Goal: Information Seeking & Learning: Learn about a topic

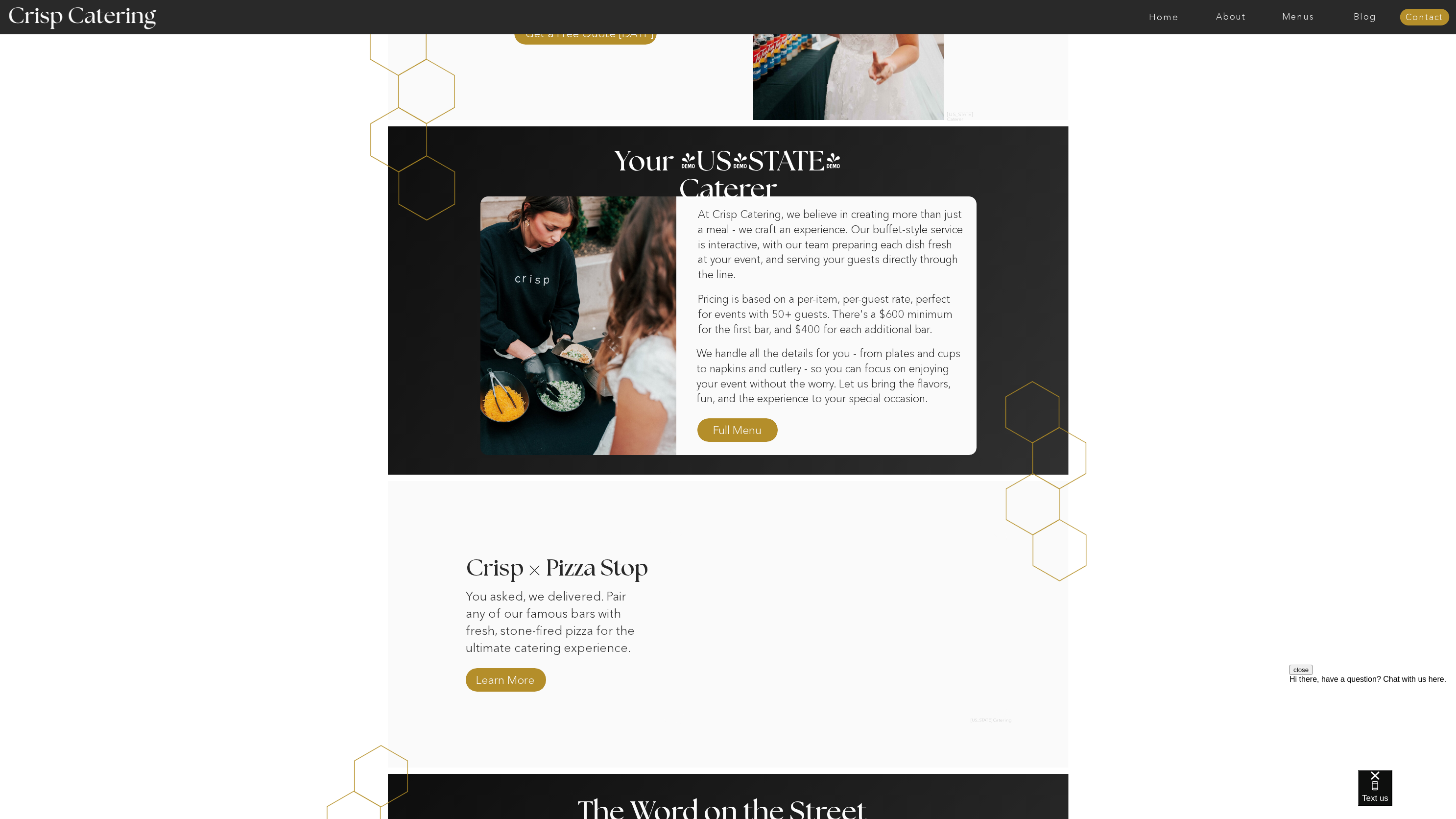
scroll to position [675, 0]
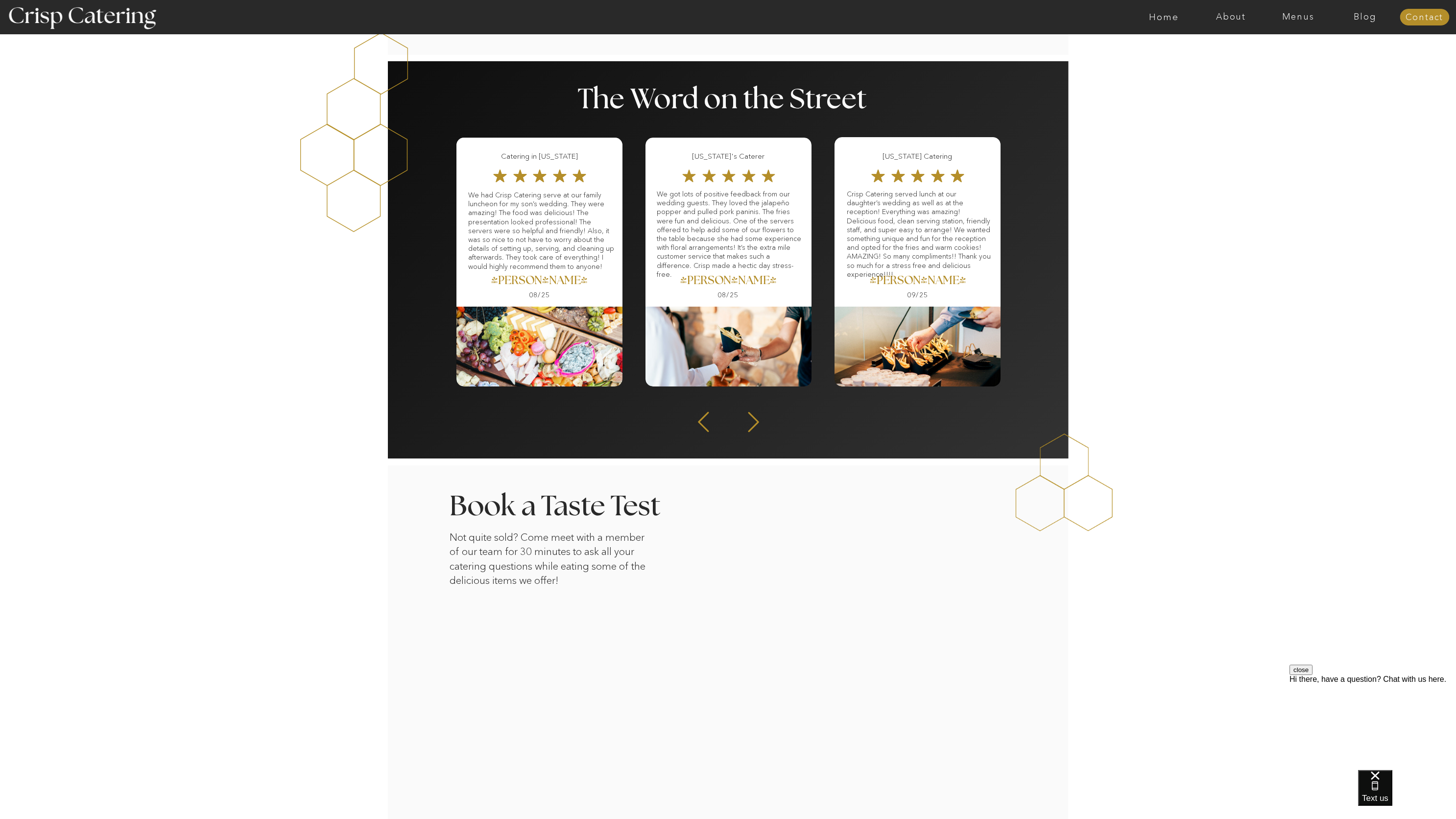
scroll to position [1178, 0]
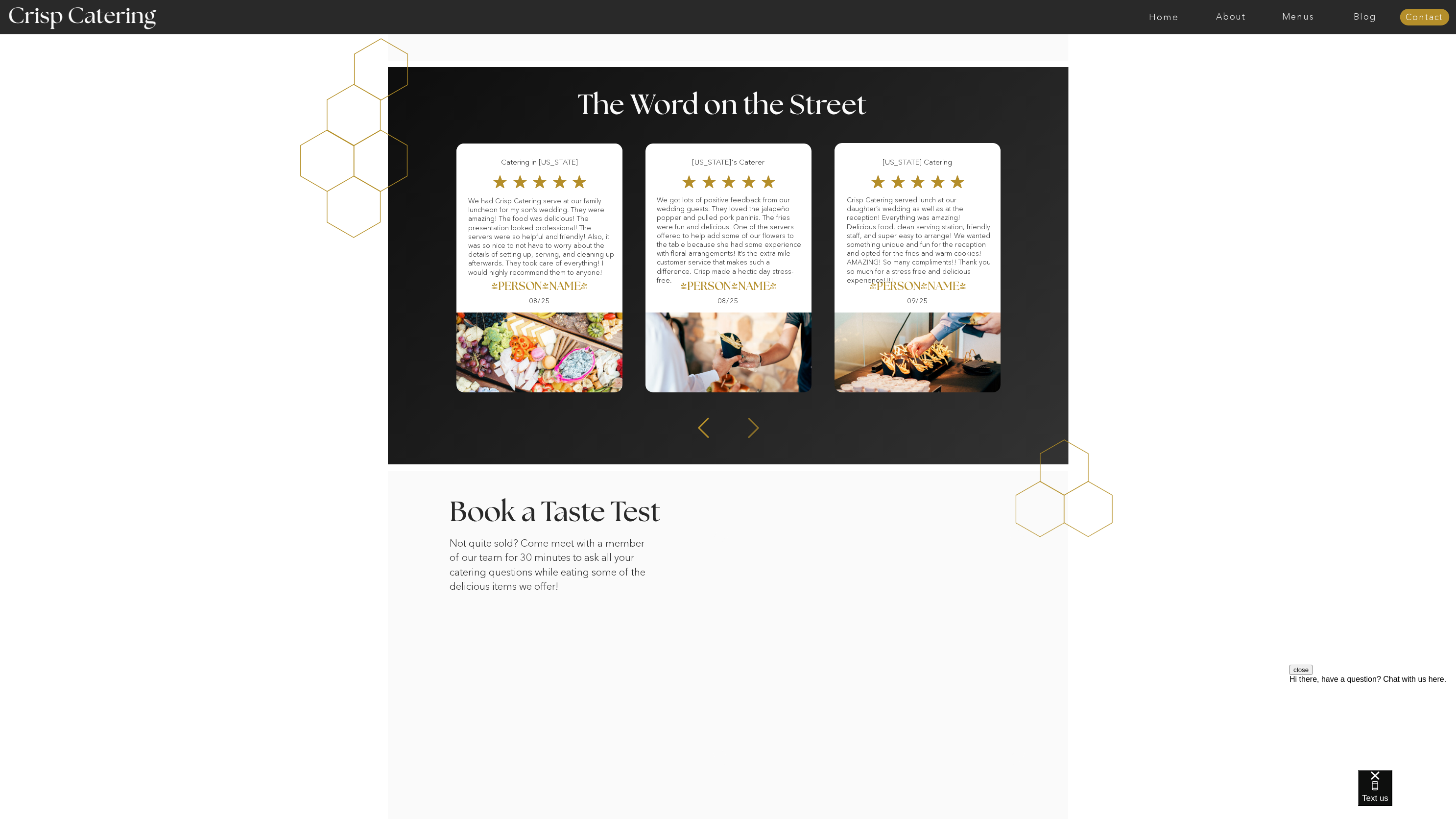
click at [760, 431] on icon at bounding box center [754, 428] width 26 height 24
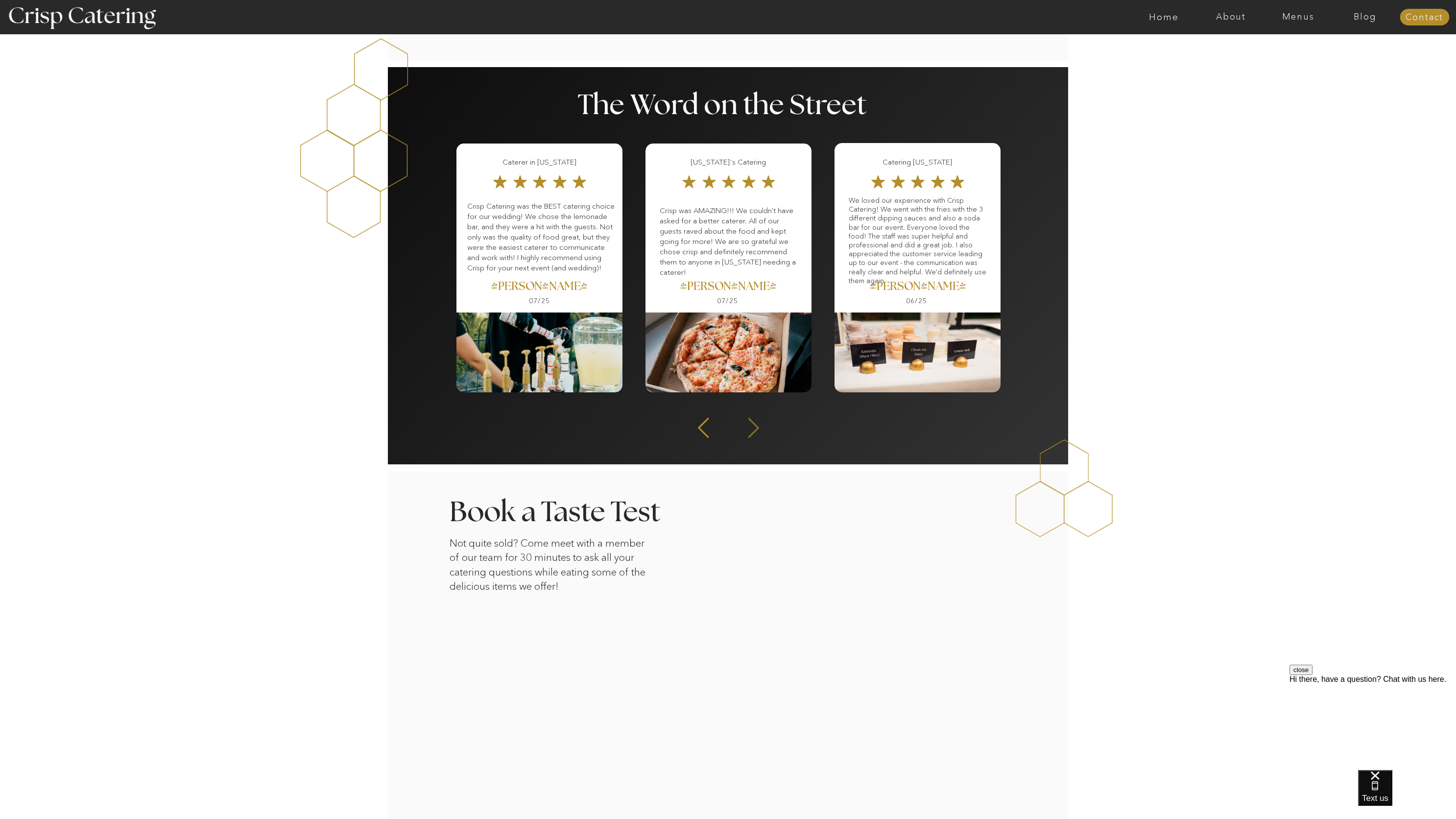
scroll to position [1128, 0]
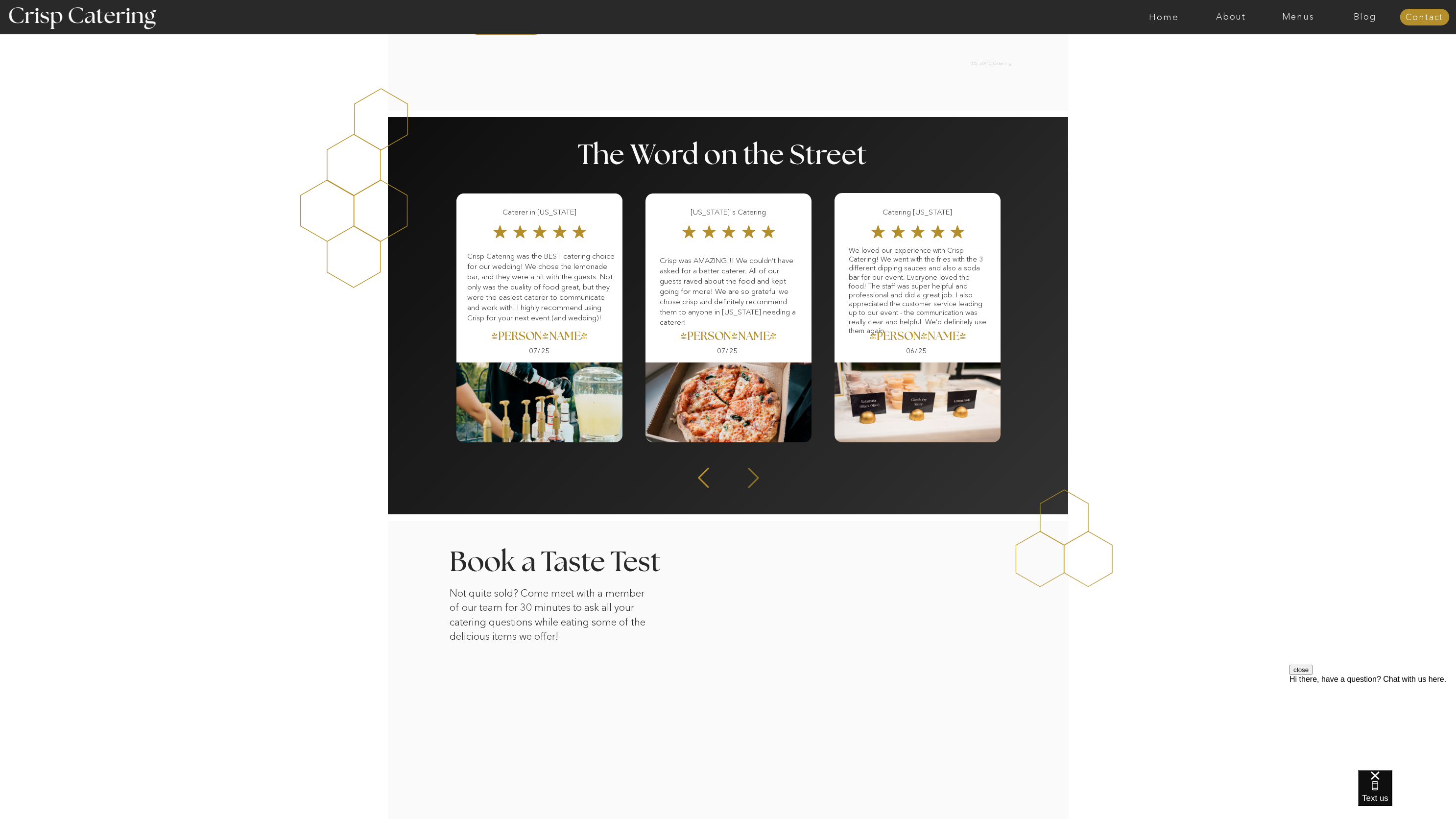
click at [751, 472] on icon at bounding box center [754, 478] width 26 height 24
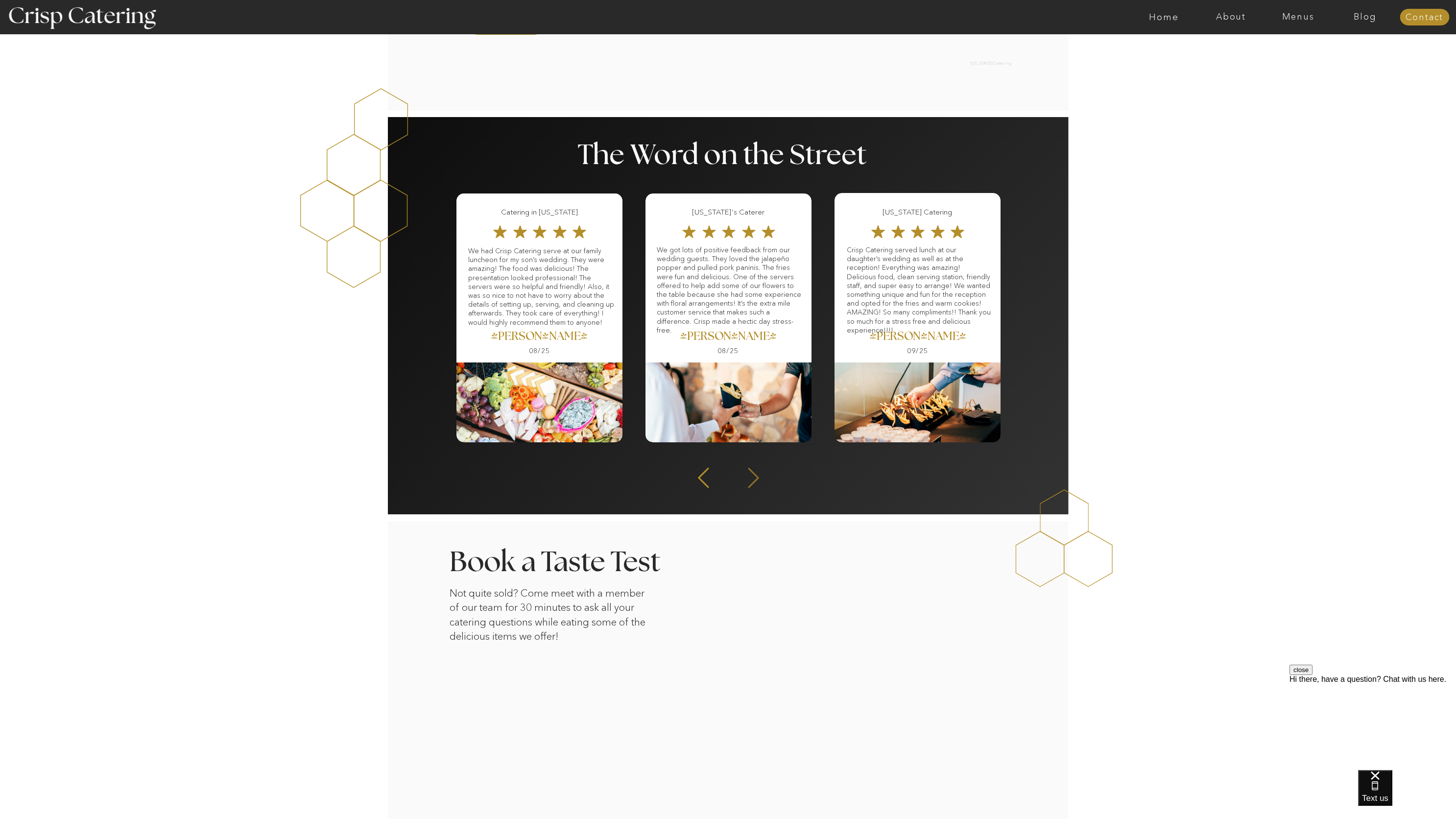
click at [752, 479] on icon at bounding box center [754, 478] width 26 height 24
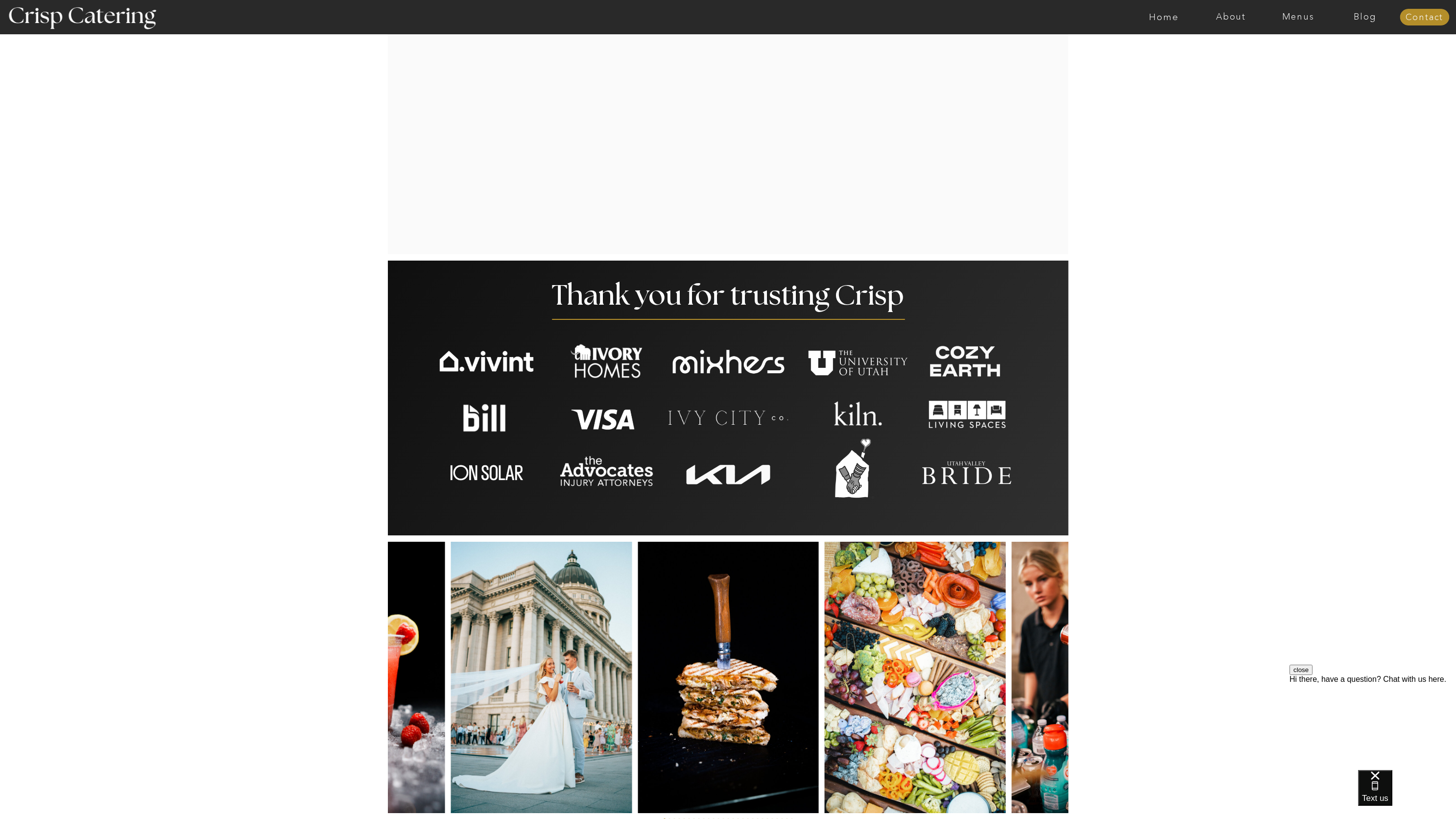
scroll to position [1884, 0]
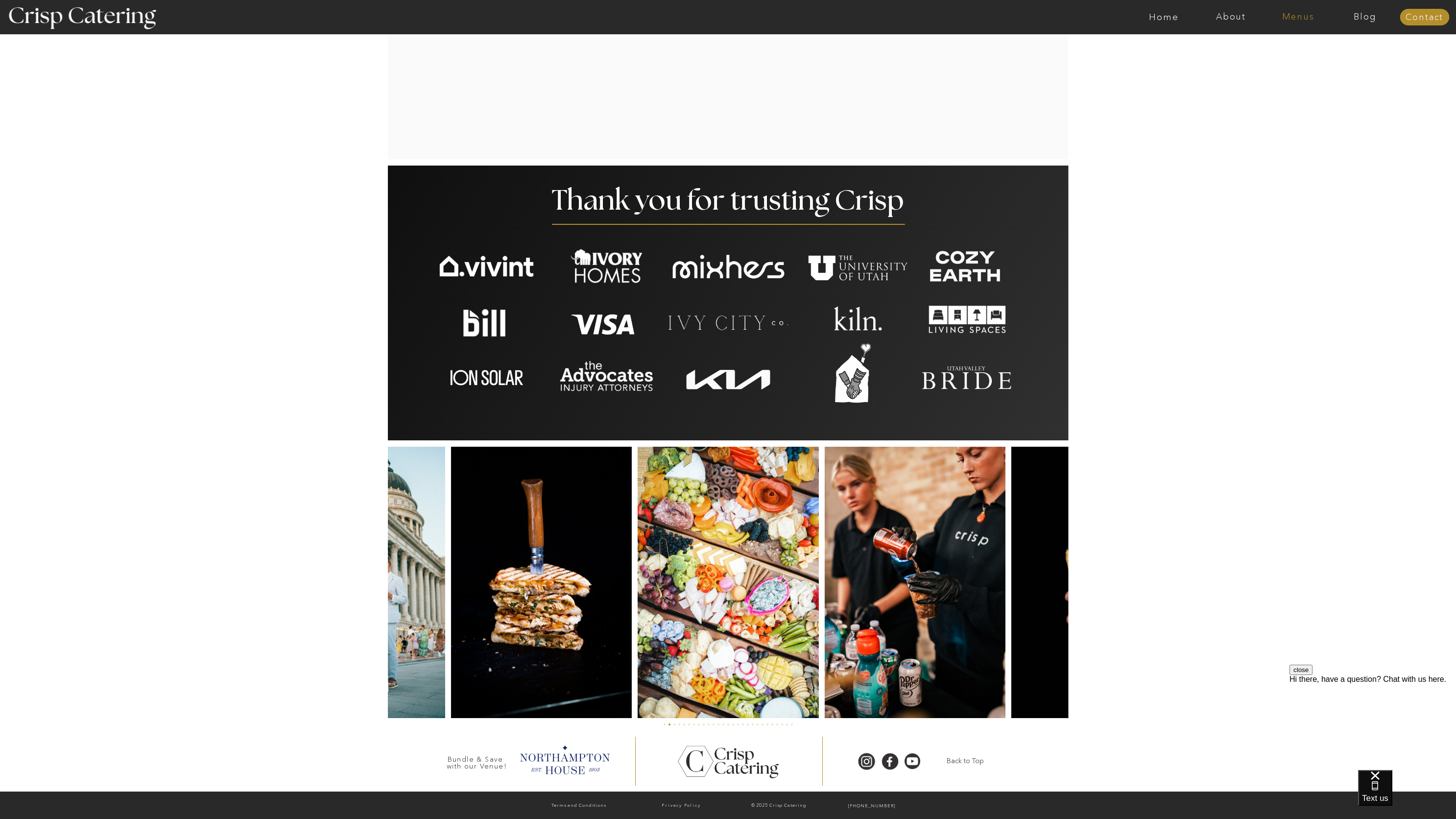
click at [1285, 16] on nav "Menus" at bounding box center [1298, 17] width 67 height 10
click at [1283, 48] on nav "Summer (Mar-Aug)" at bounding box center [1301, 44] width 88 height 10
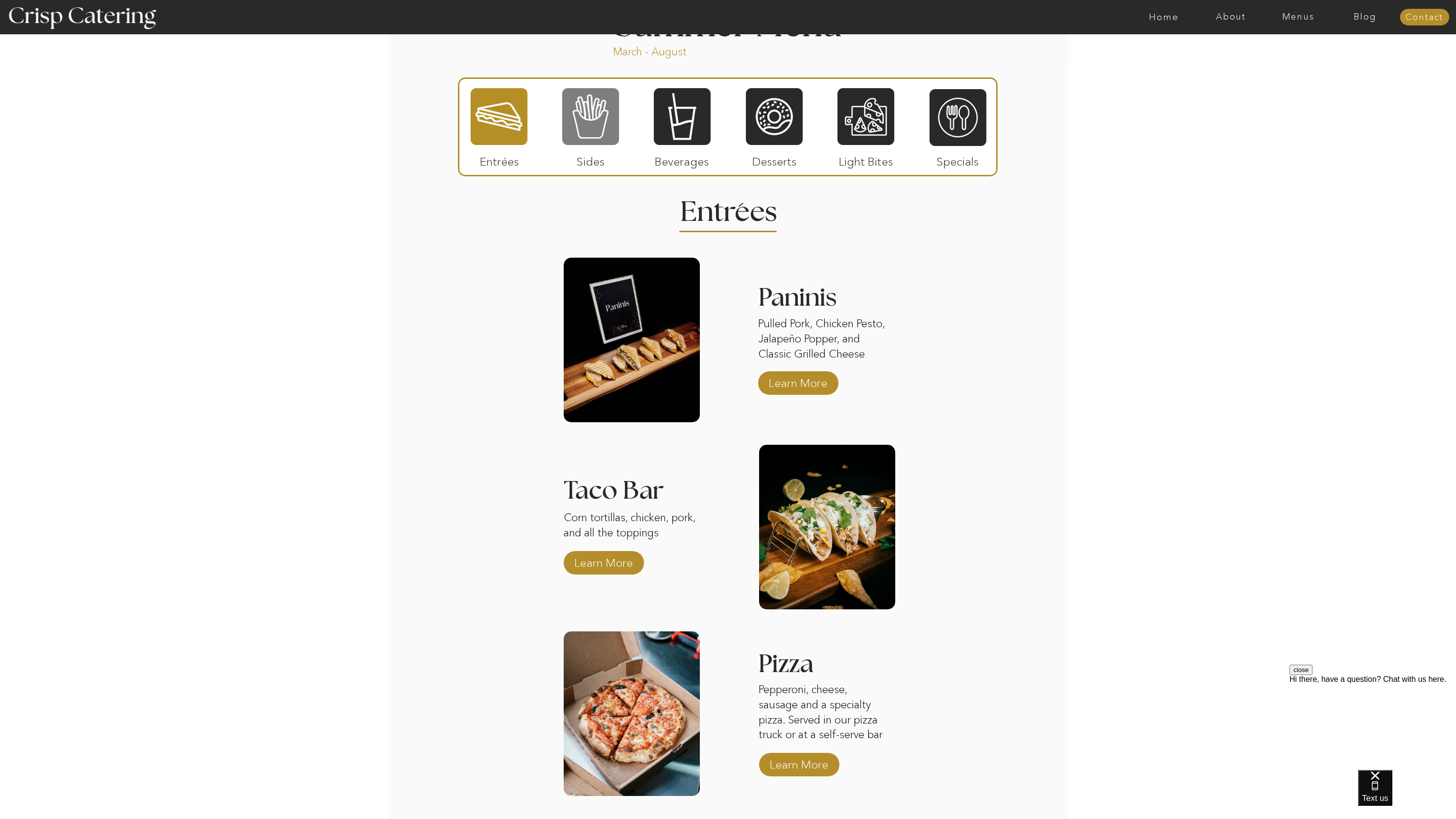
click at [598, 125] on div at bounding box center [591, 116] width 57 height 59
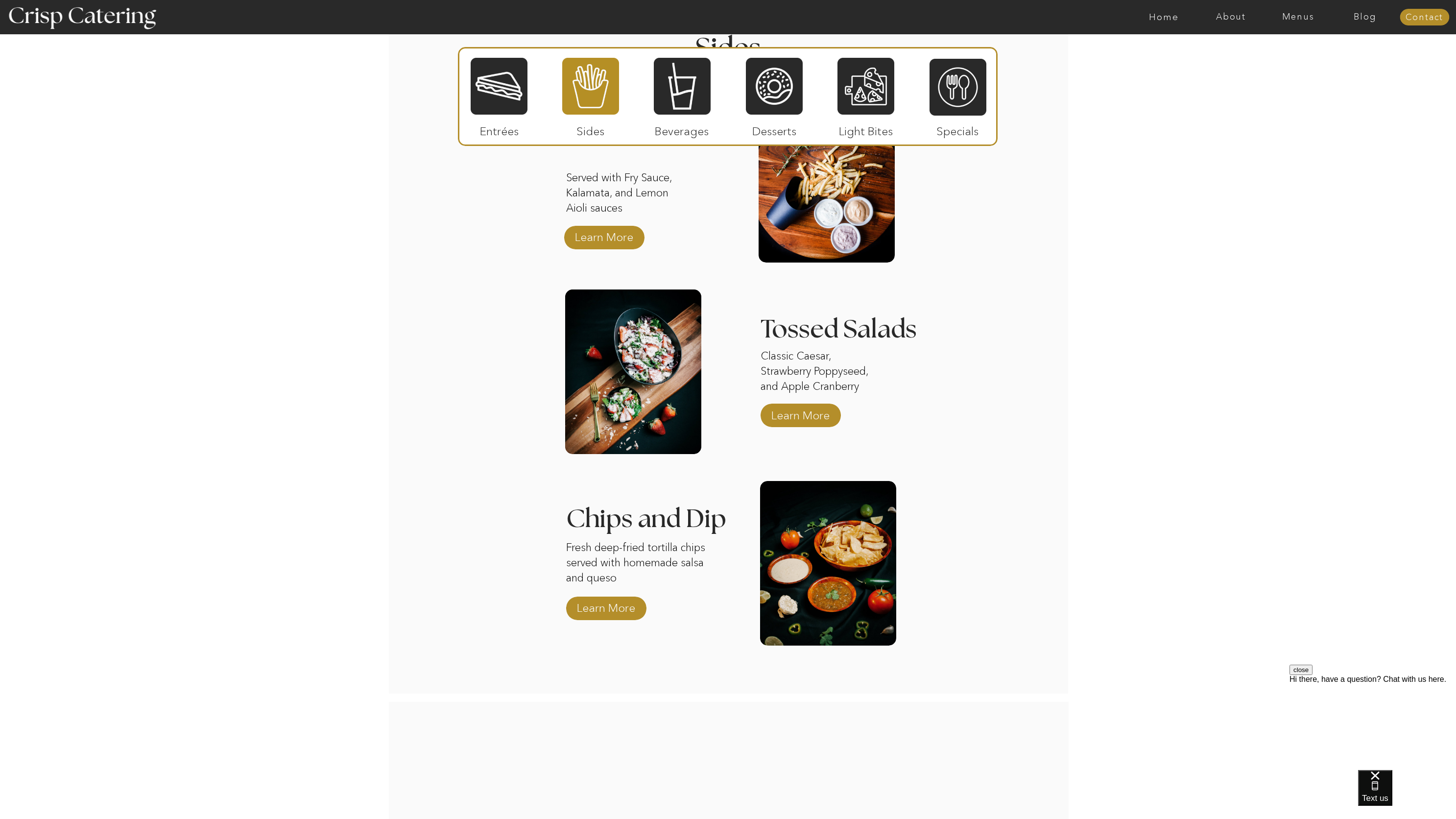
scroll to position [847, 0]
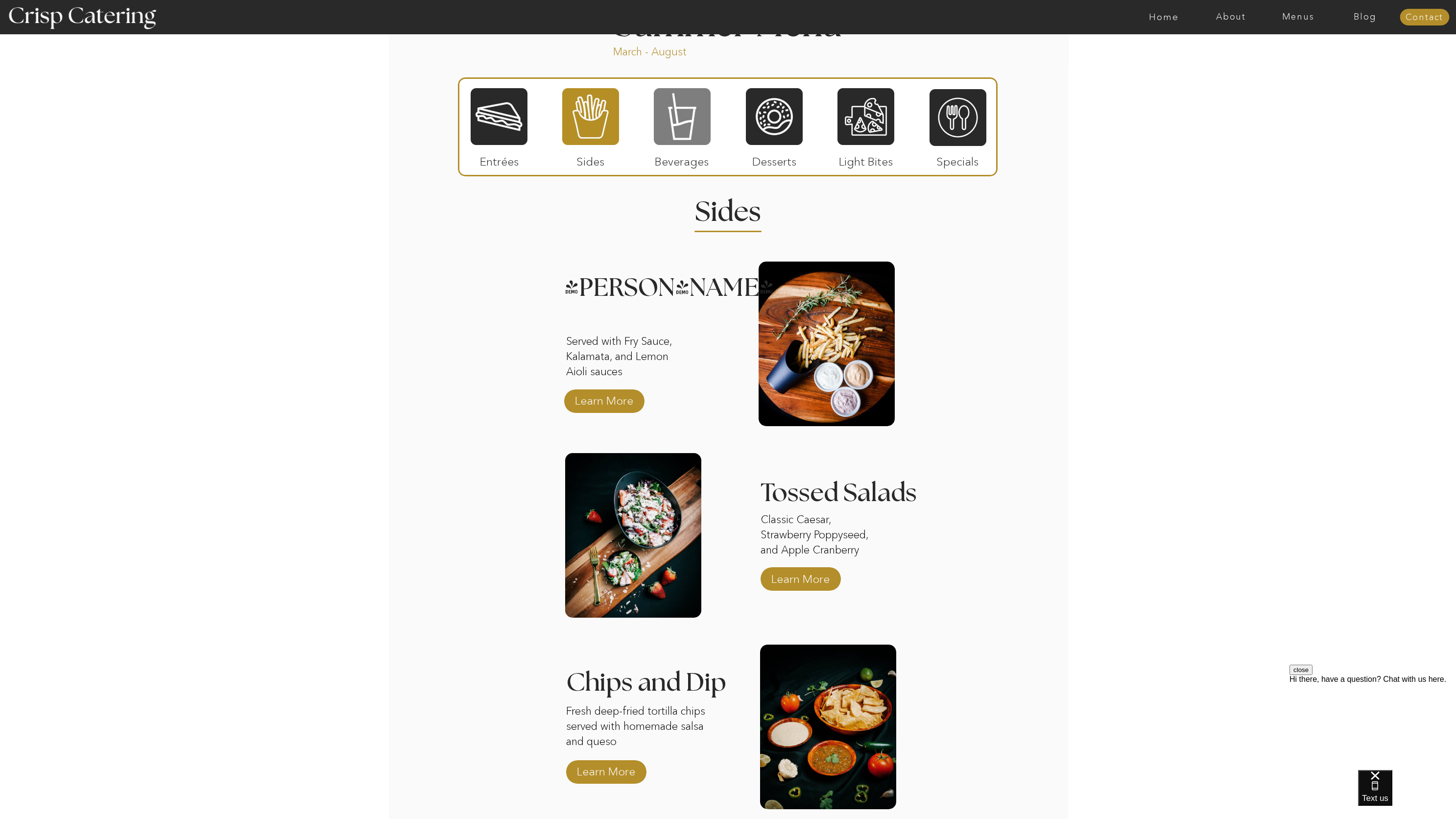
click at [675, 119] on div at bounding box center [682, 116] width 57 height 59
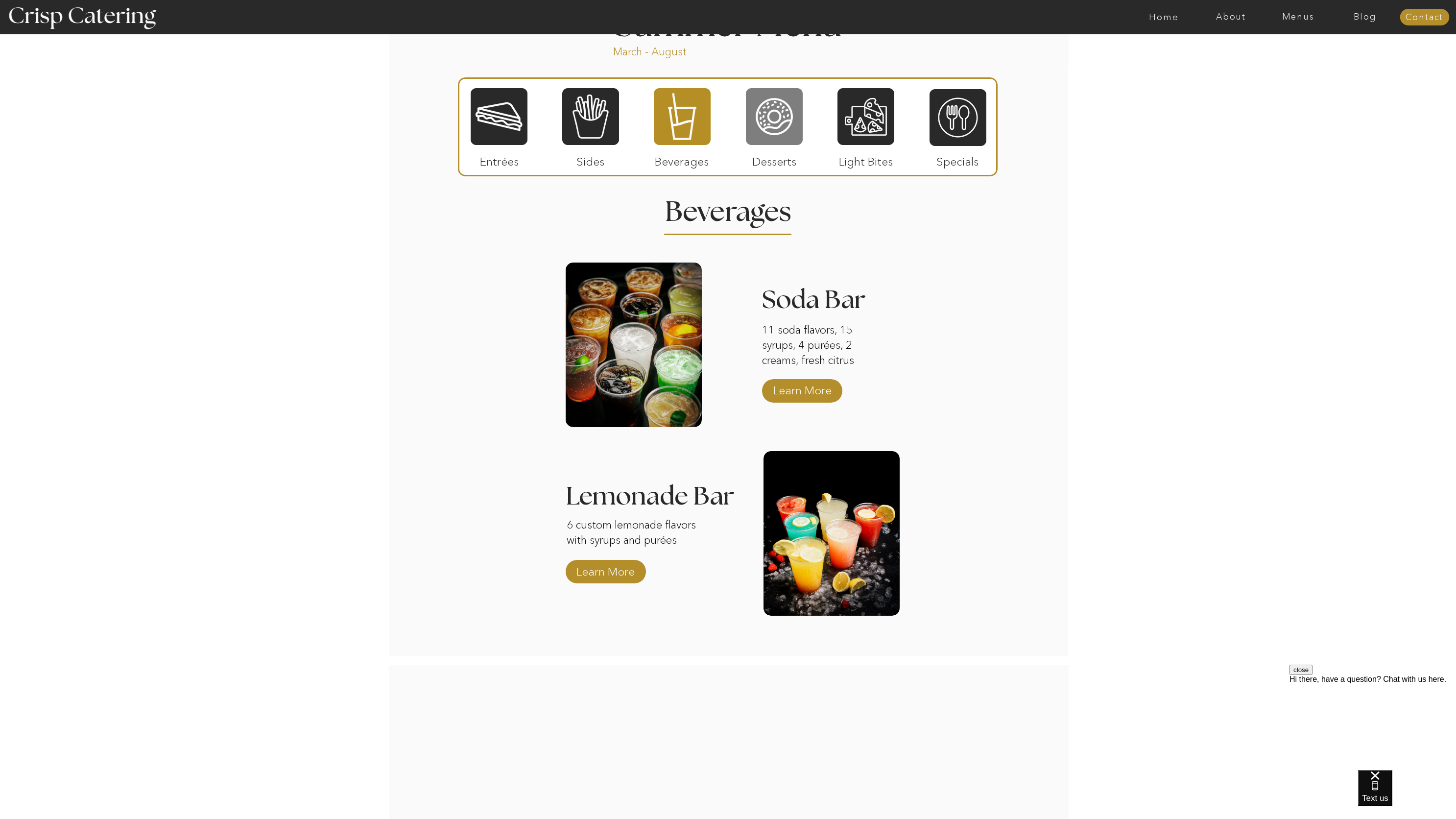
click at [778, 135] on div at bounding box center [774, 116] width 57 height 59
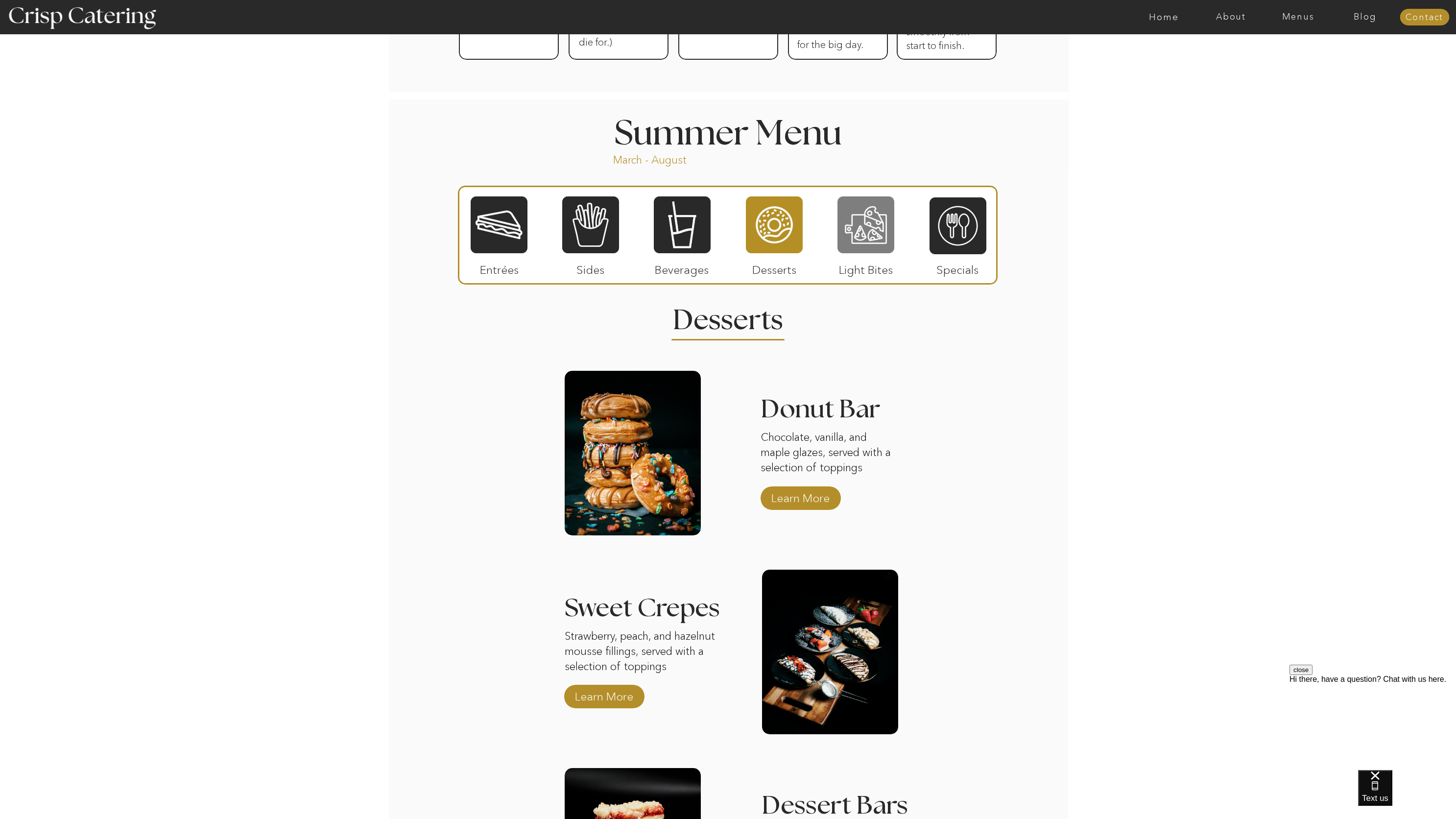
scroll to position [745, 0]
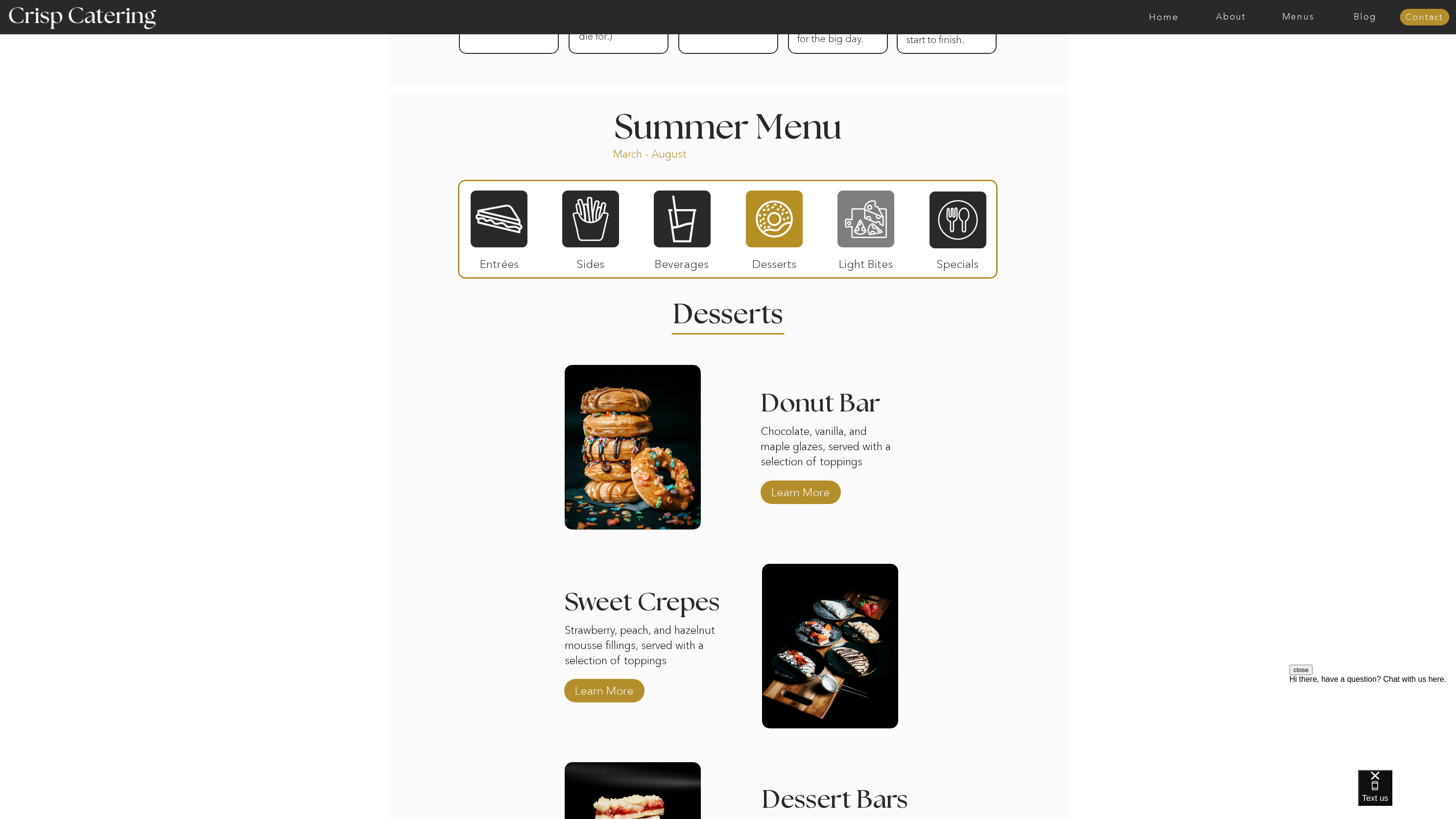
click at [874, 209] on div at bounding box center [866, 219] width 57 height 59
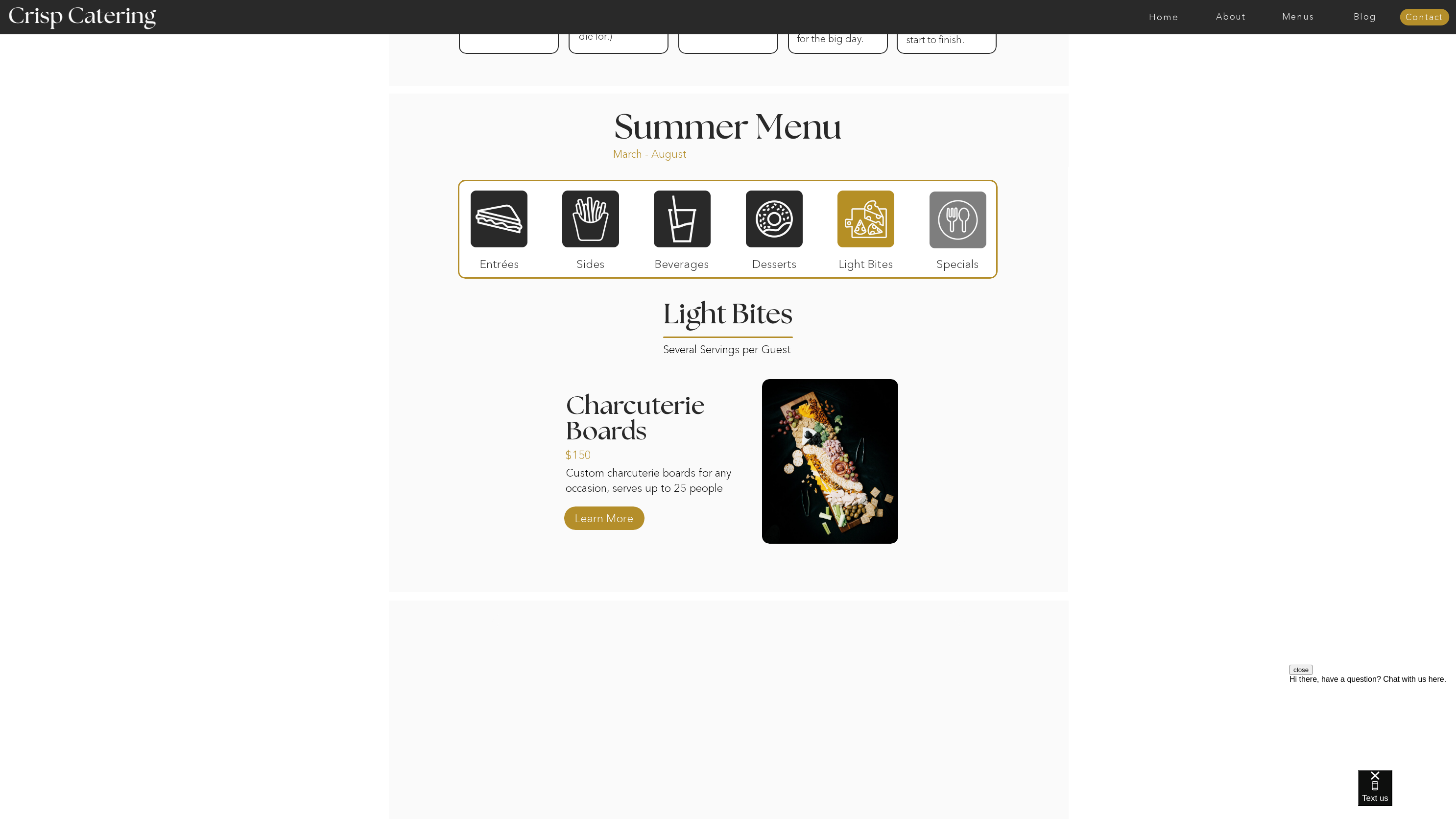
click at [960, 229] on div at bounding box center [958, 220] width 57 height 59
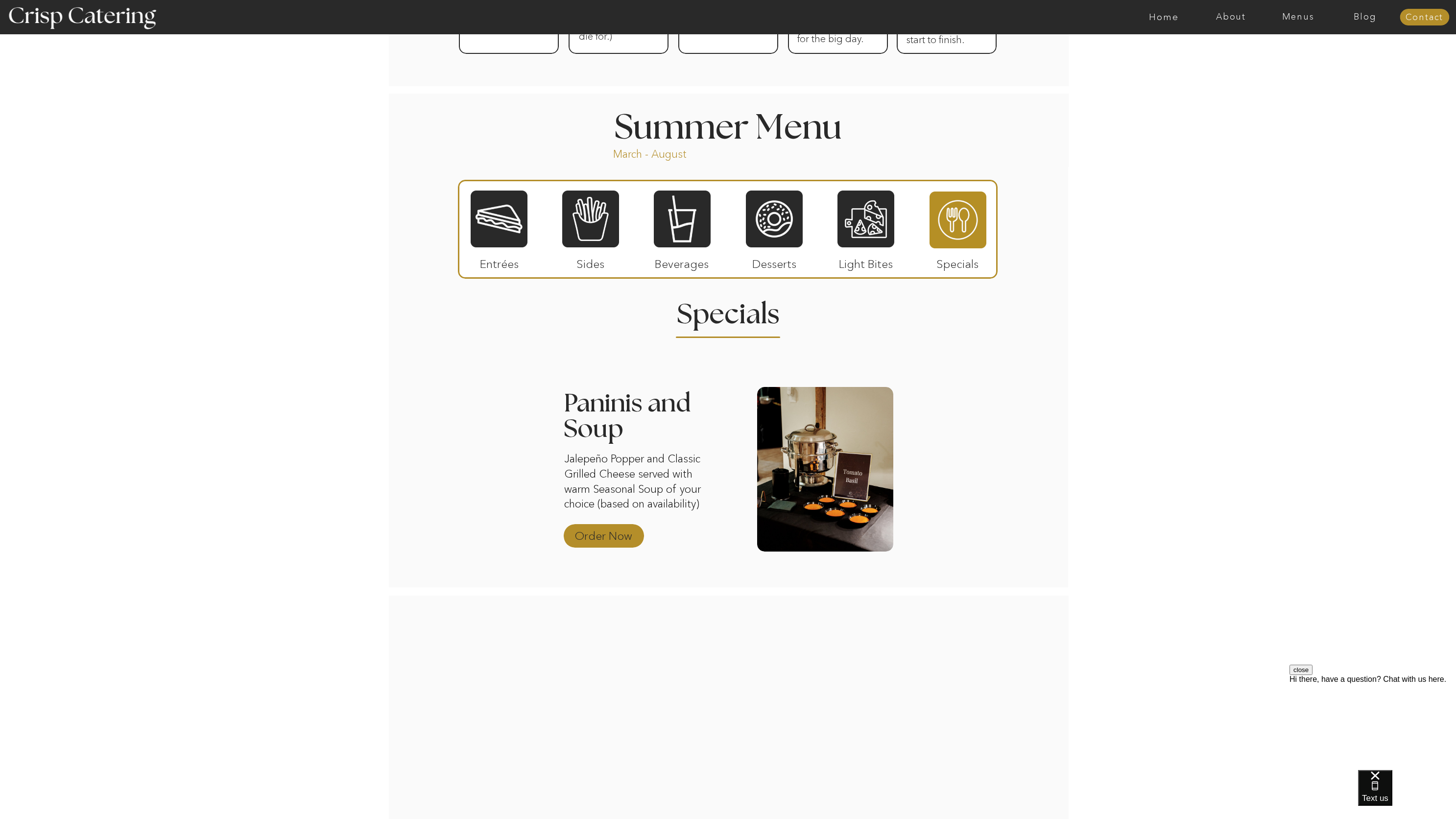
click at [587, 533] on p "Order Now" at bounding box center [604, 533] width 65 height 28
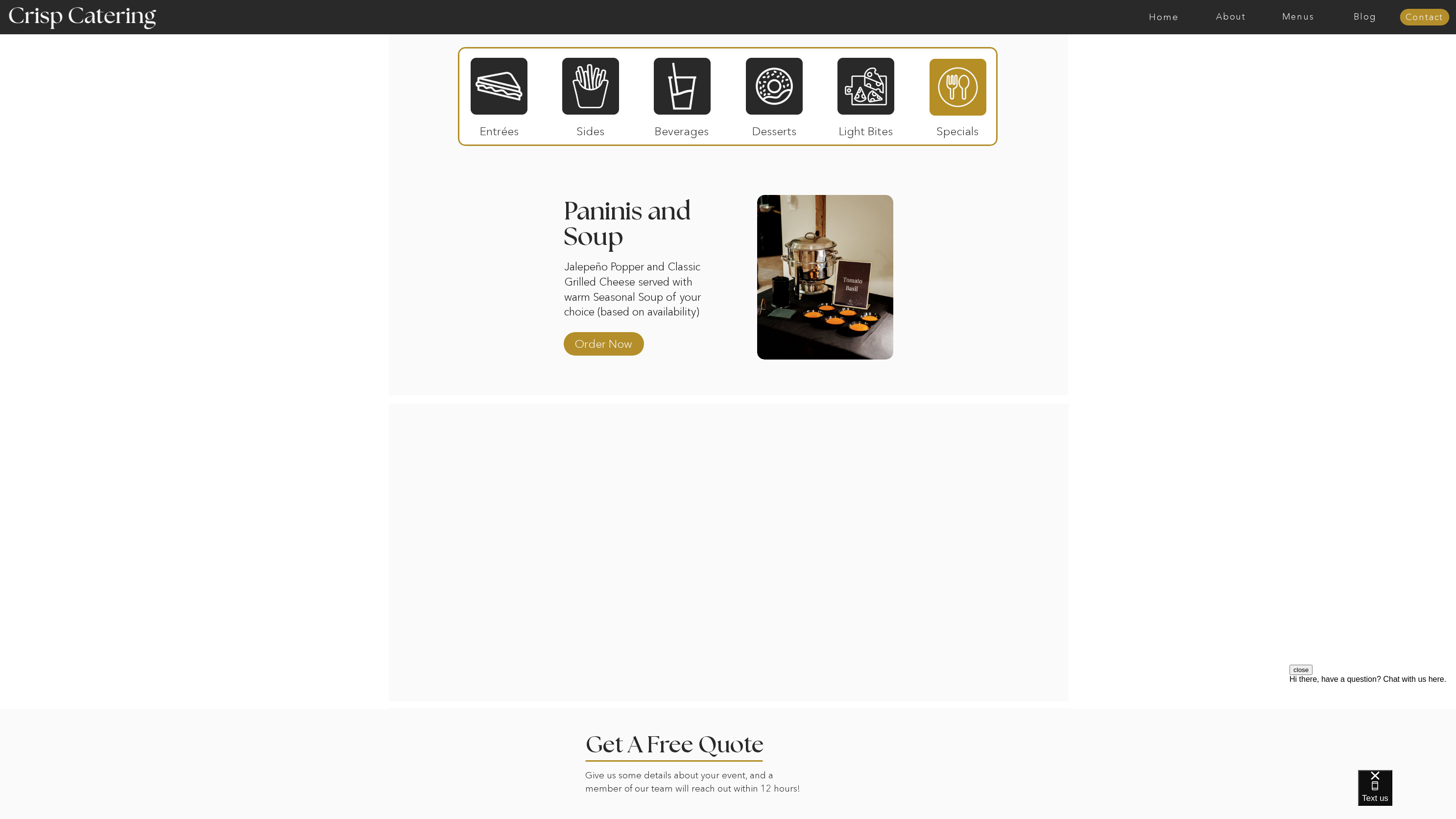
scroll to position [785, 0]
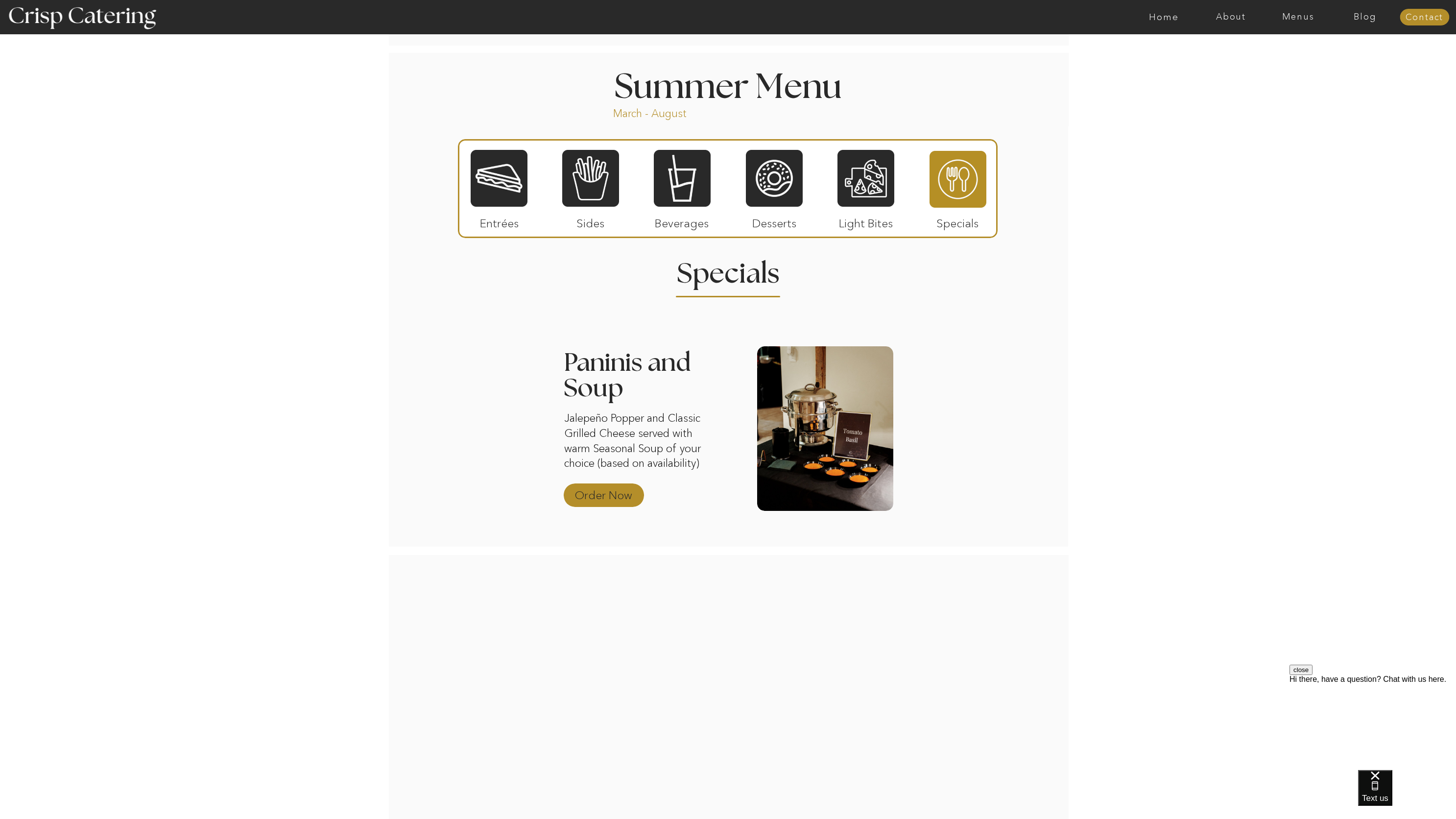
click at [618, 492] on p "Order Now" at bounding box center [604, 492] width 65 height 28
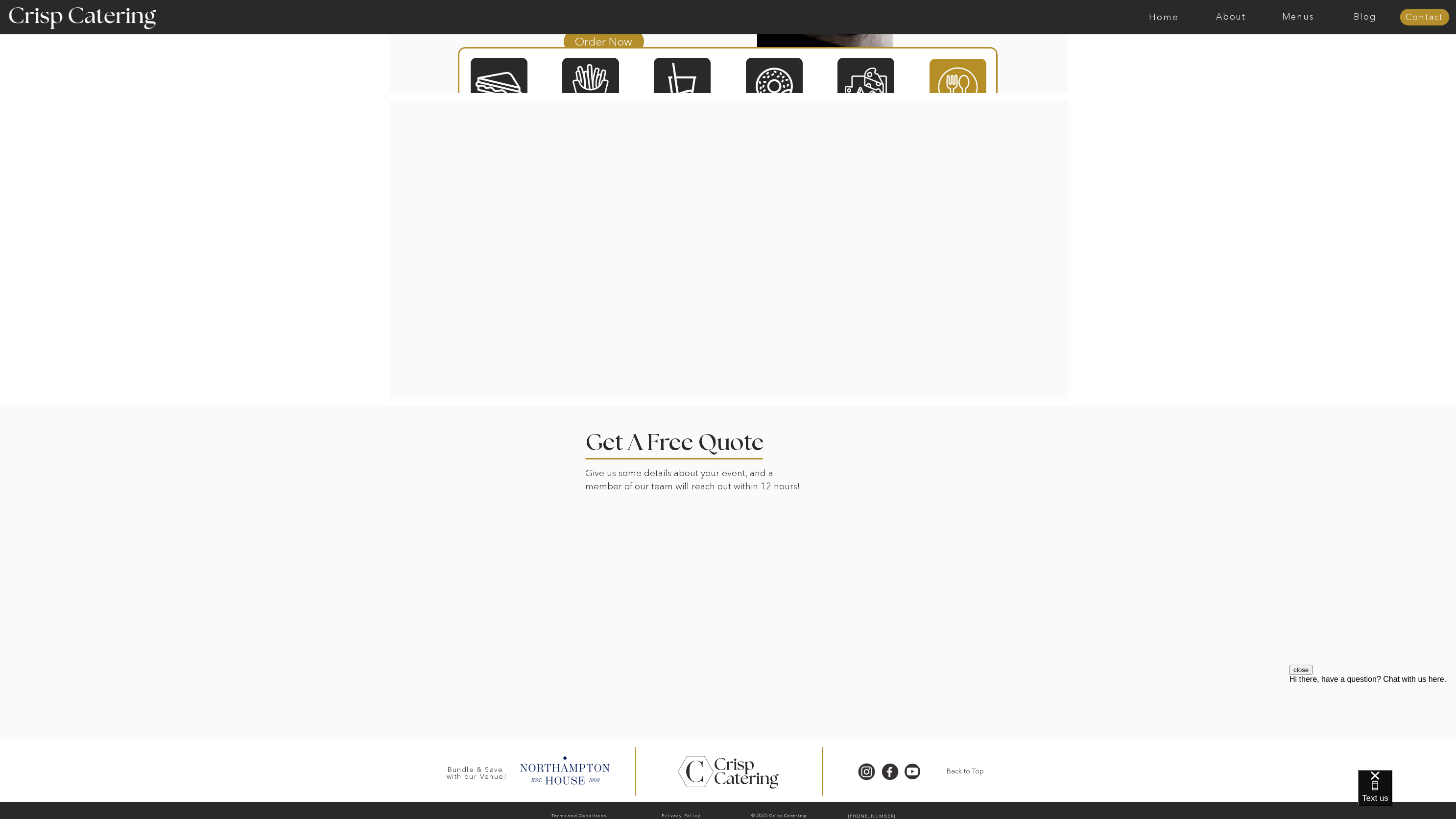
scroll to position [1249, 0]
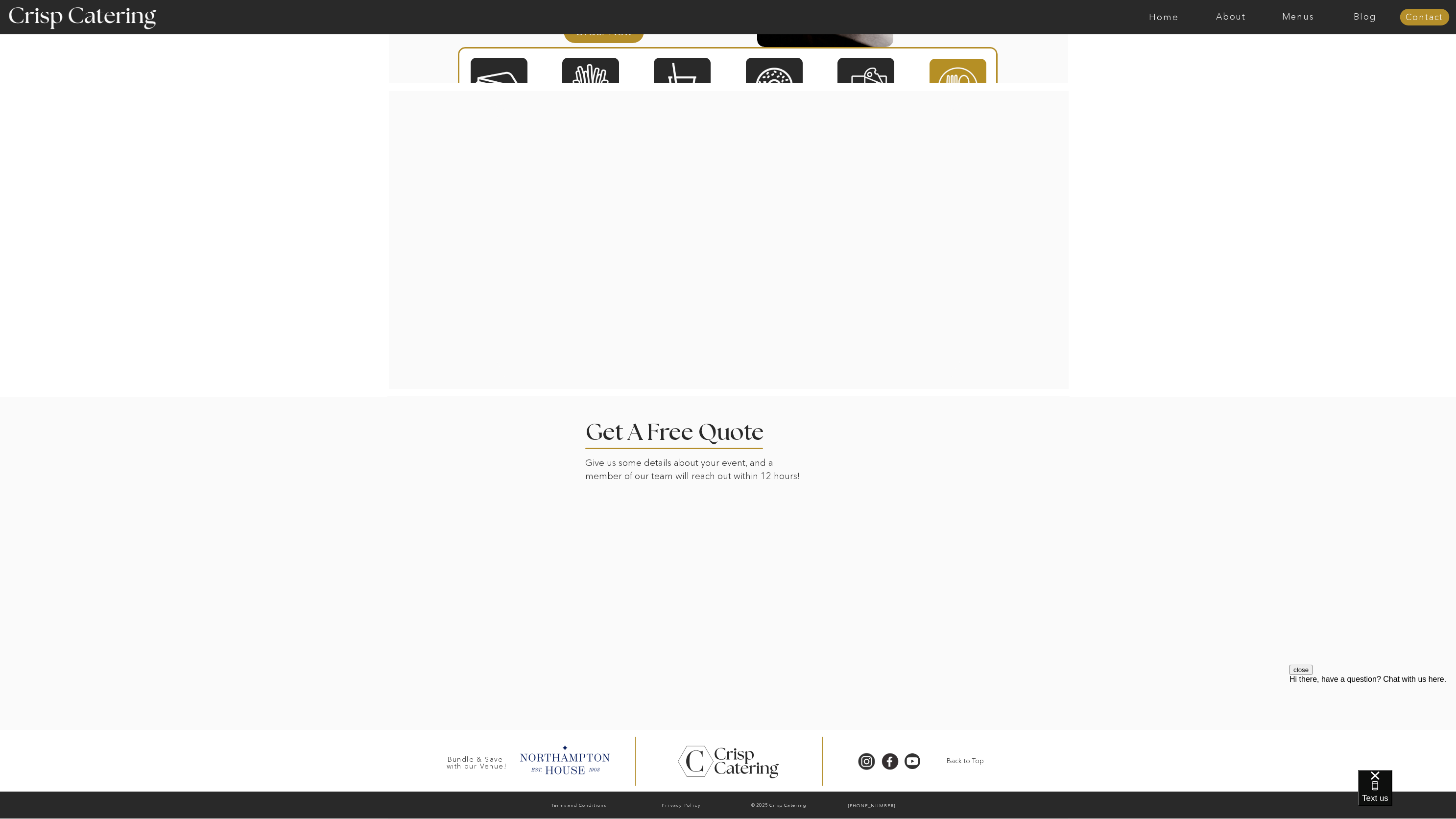
click at [503, 70] on div at bounding box center [499, 86] width 57 height 59
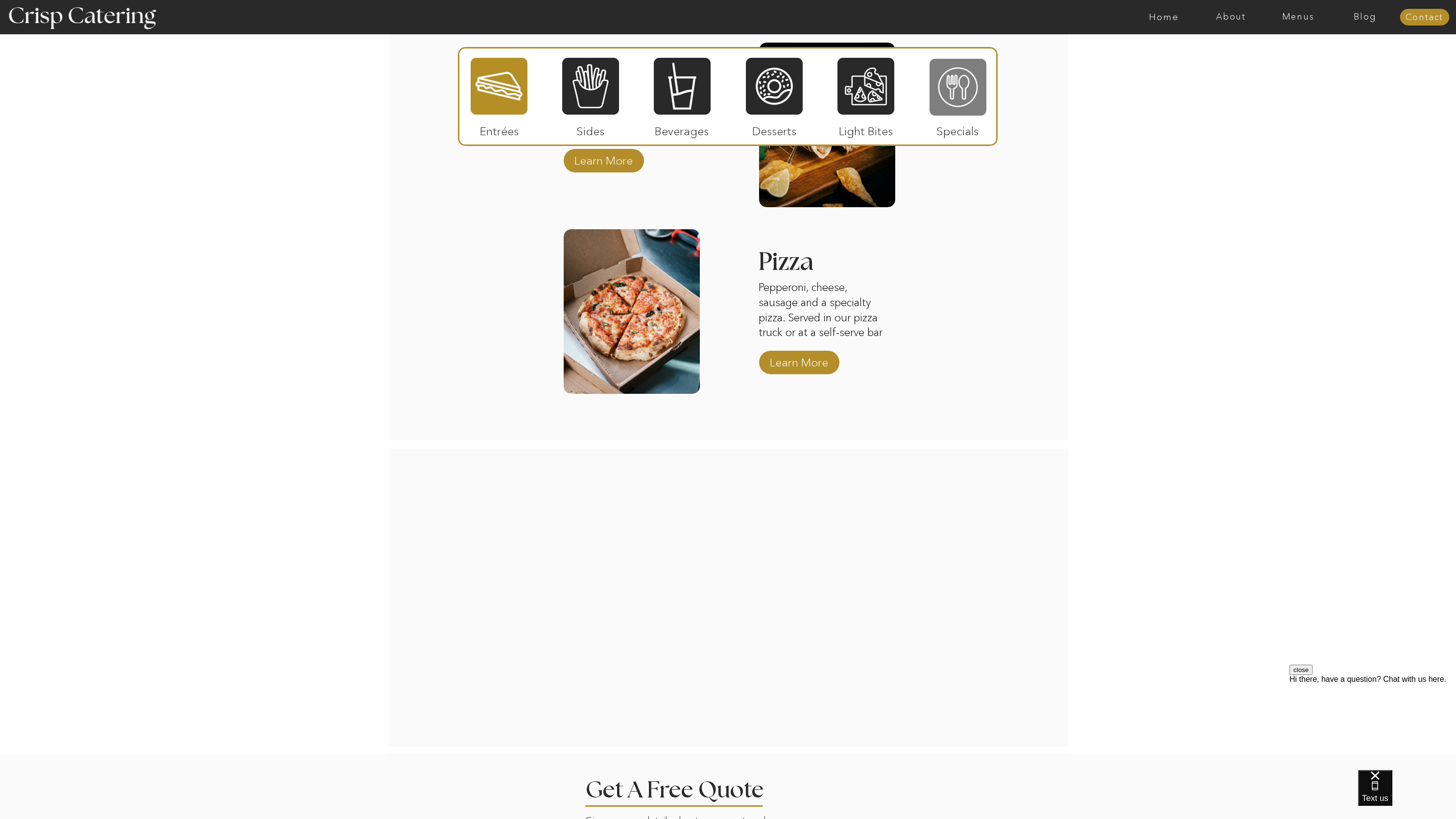
click at [941, 82] on div at bounding box center [958, 87] width 57 height 59
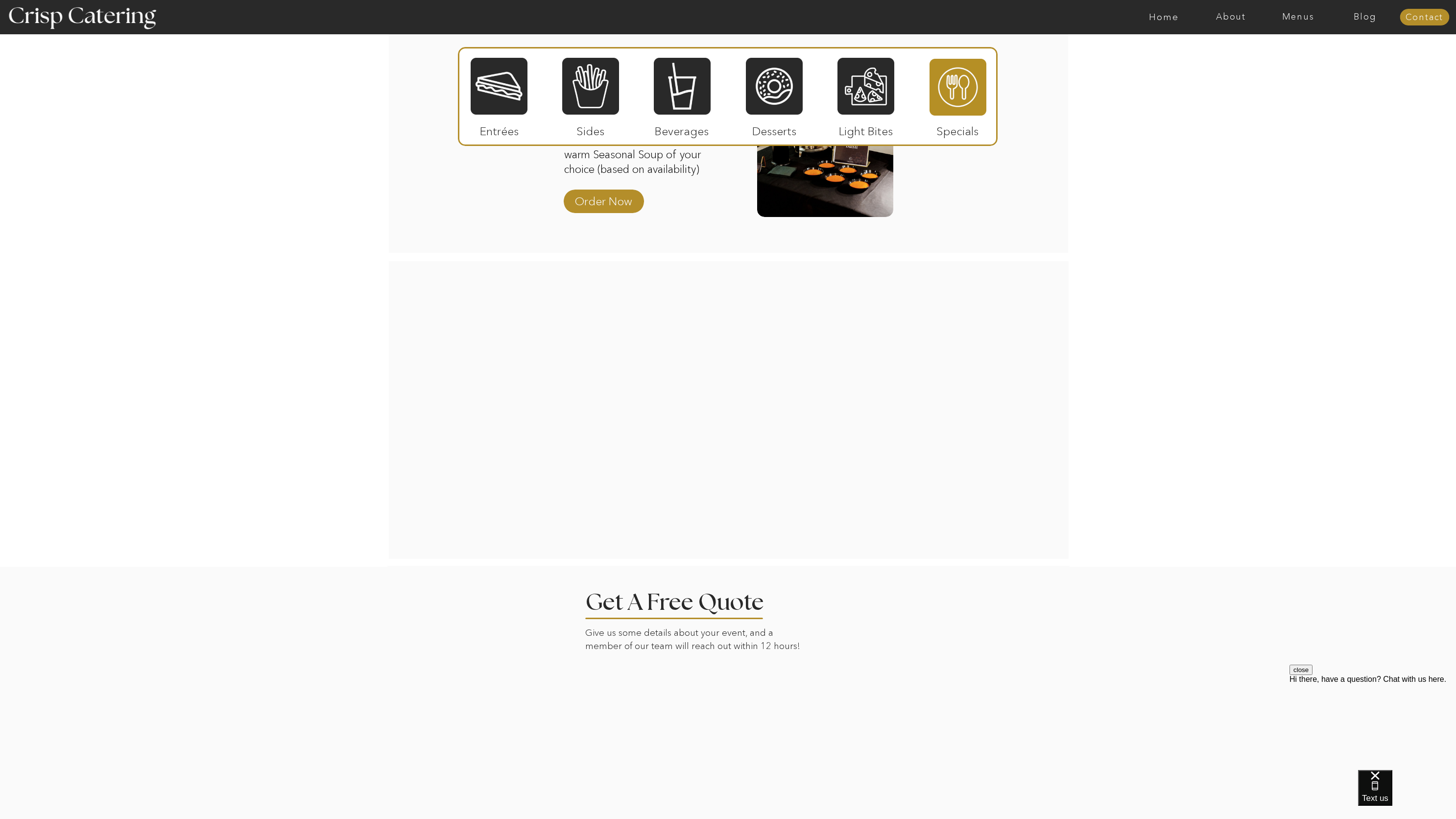
scroll to position [989, 0]
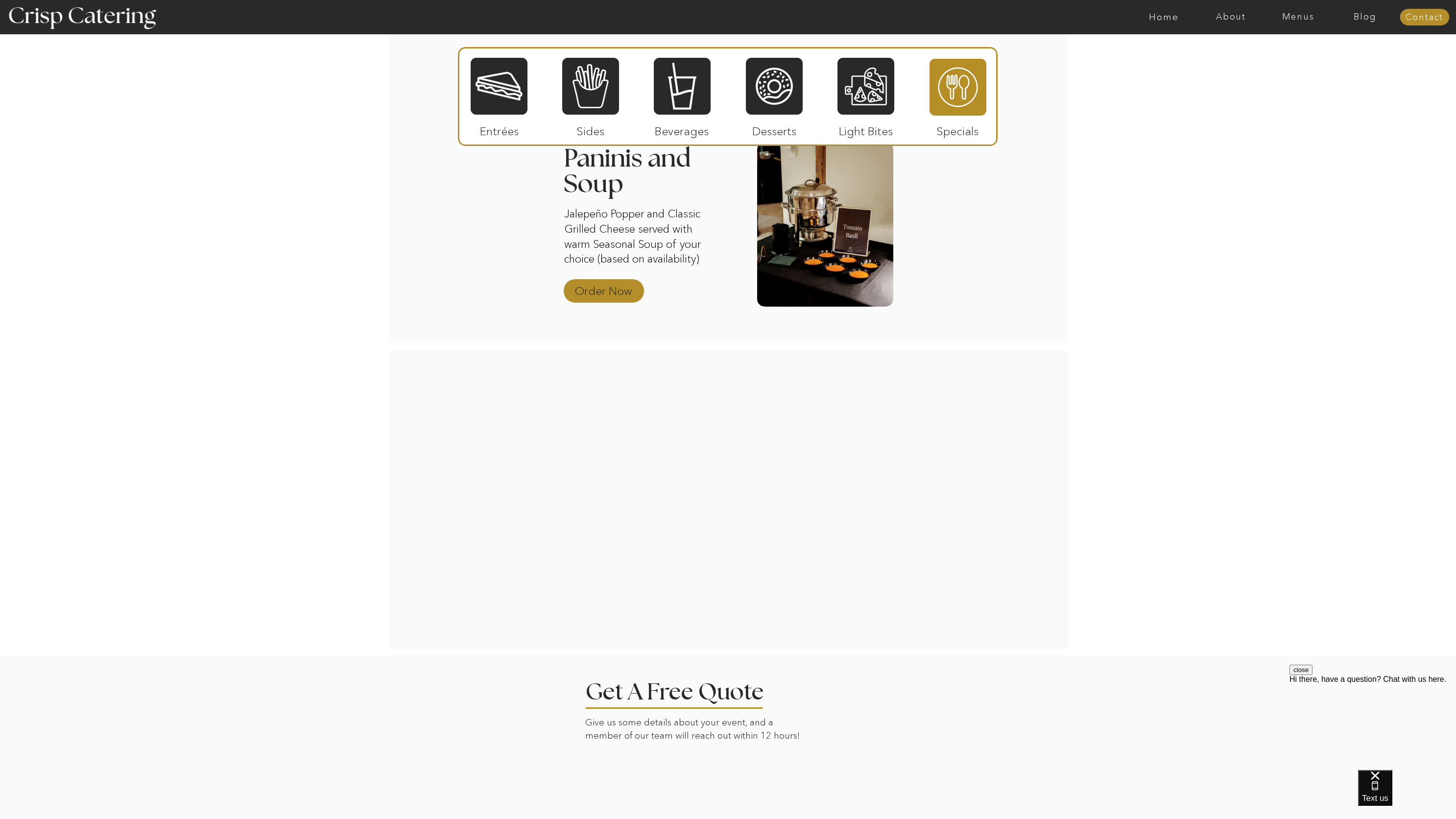
click at [610, 280] on p "Order Now" at bounding box center [604, 288] width 65 height 28
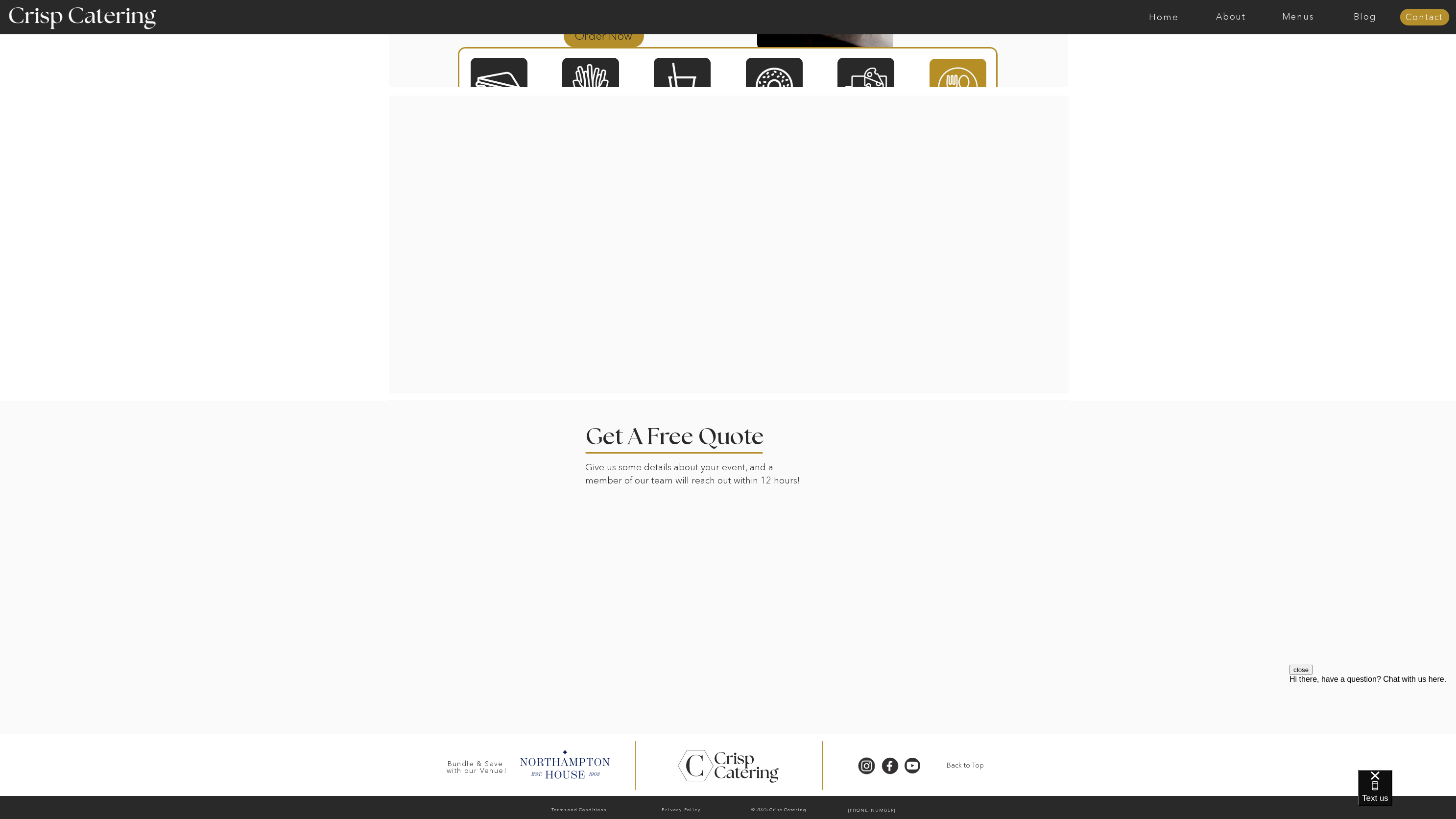
scroll to position [1249, 0]
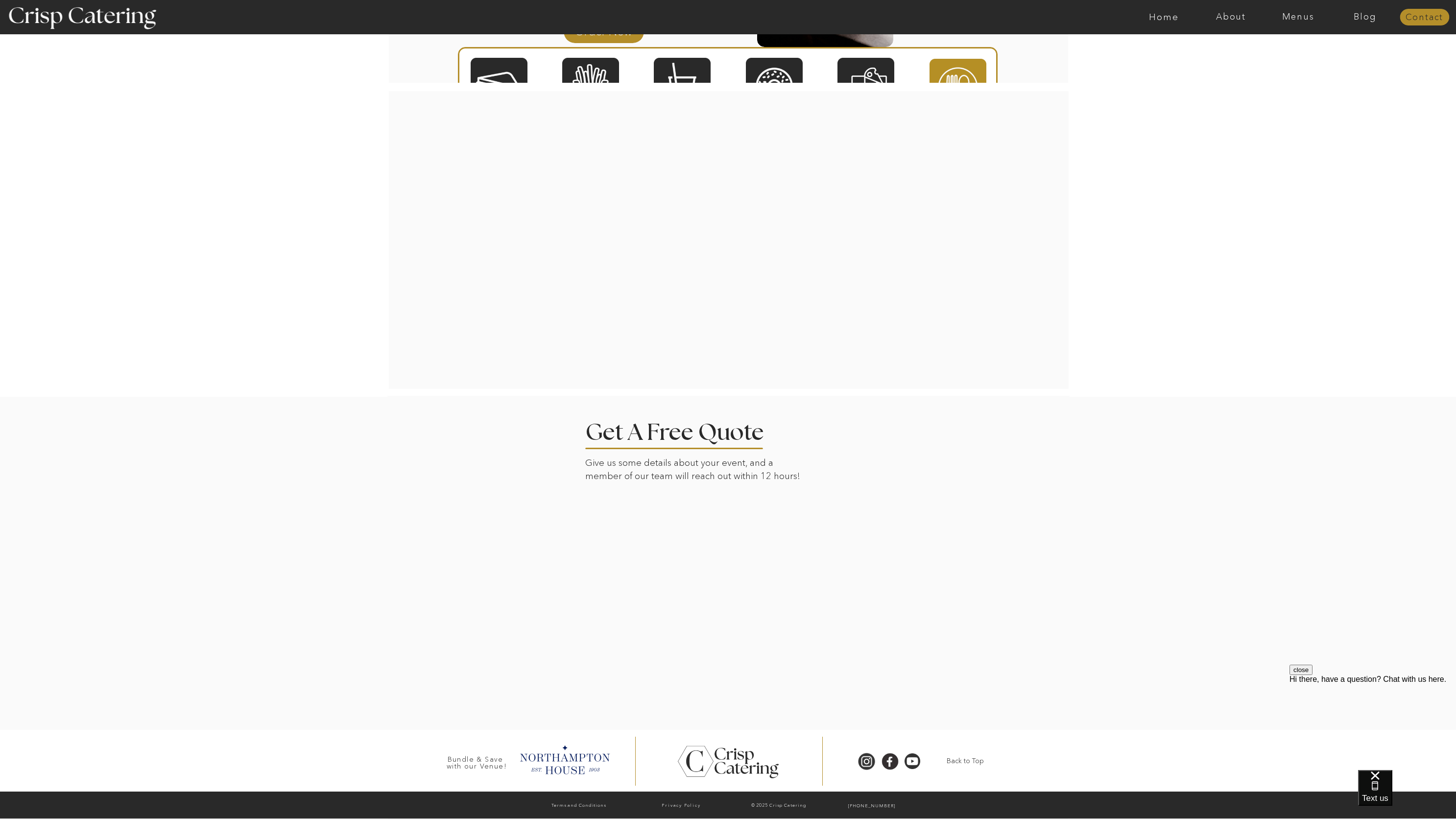
click at [1412, 17] on nav "Contact" at bounding box center [1424, 18] width 49 height 10
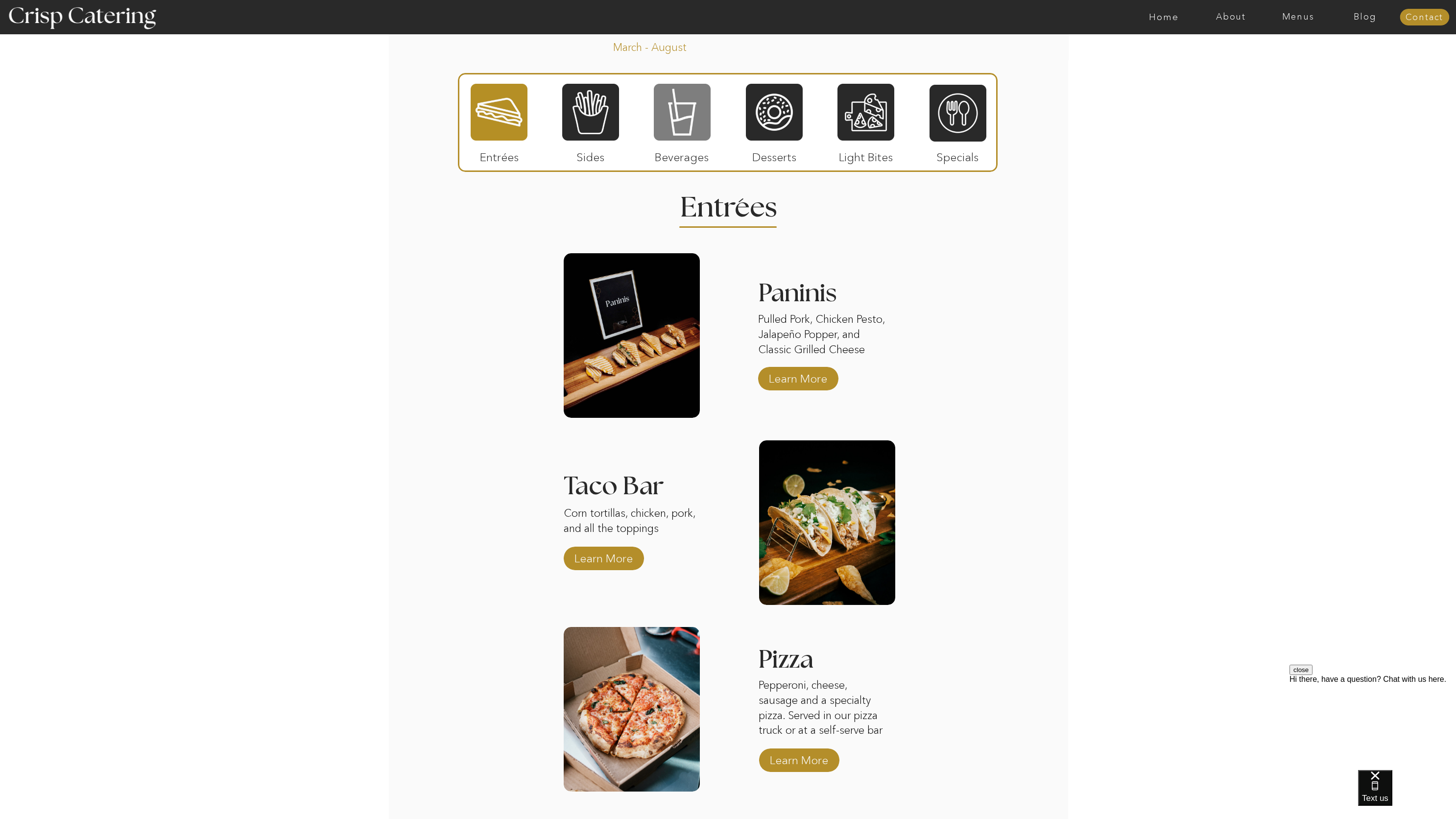
scroll to position [845, 0]
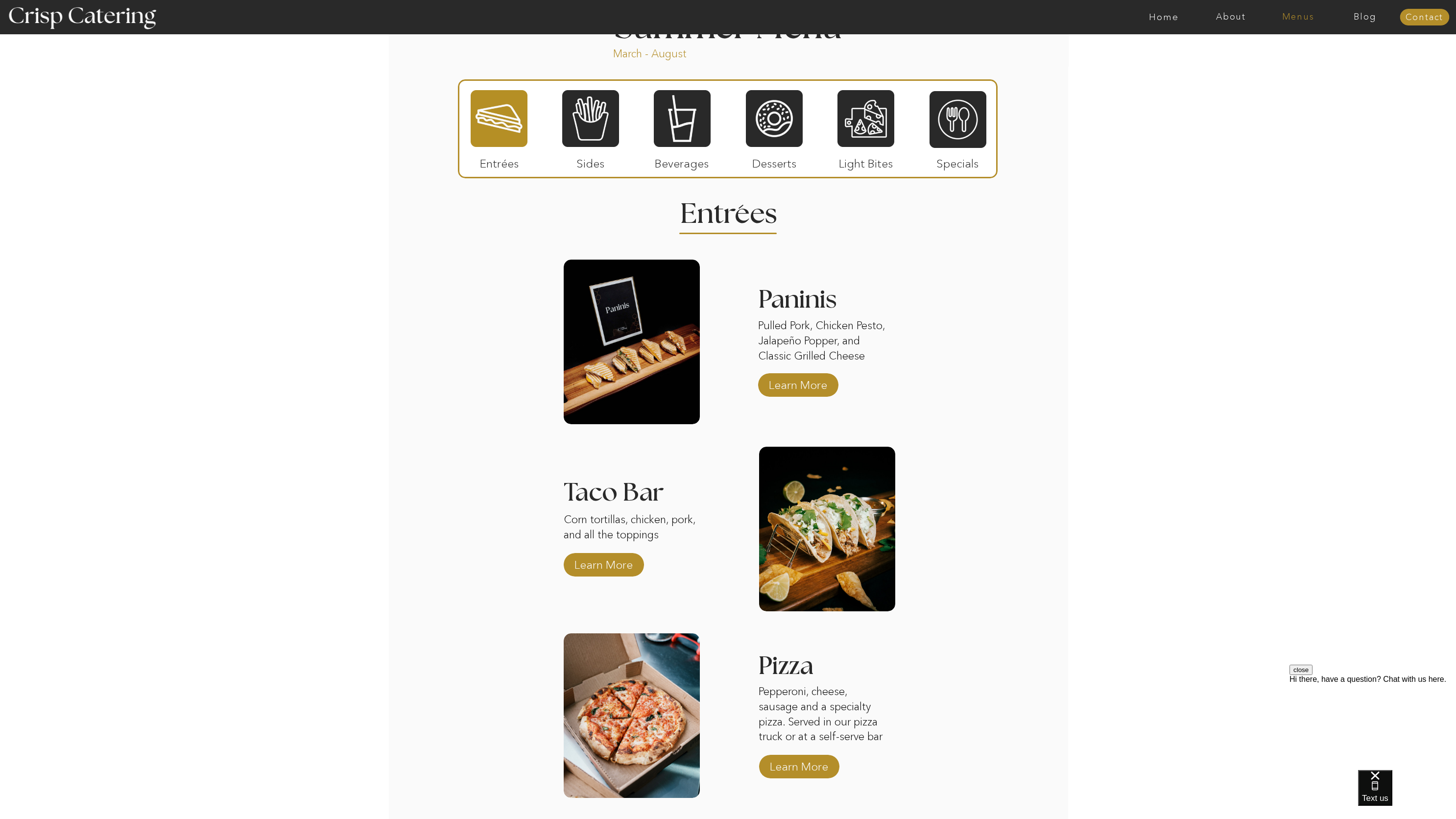
click at [1299, 15] on nav "Menus" at bounding box center [1298, 17] width 67 height 10
click at [1277, 54] on nav "Winter (Sep-Feb)" at bounding box center [1297, 57] width 80 height 10
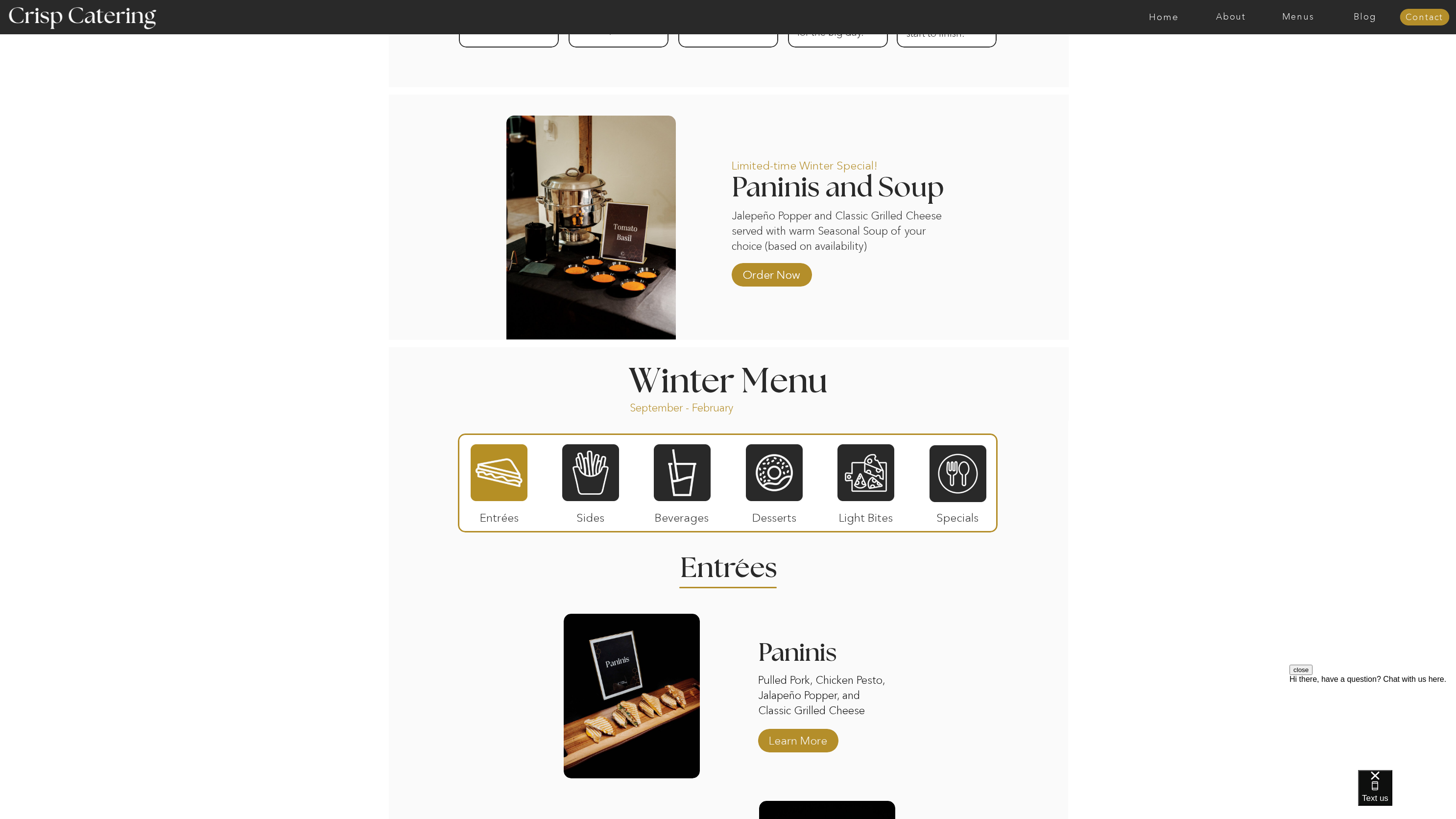
scroll to position [863, 0]
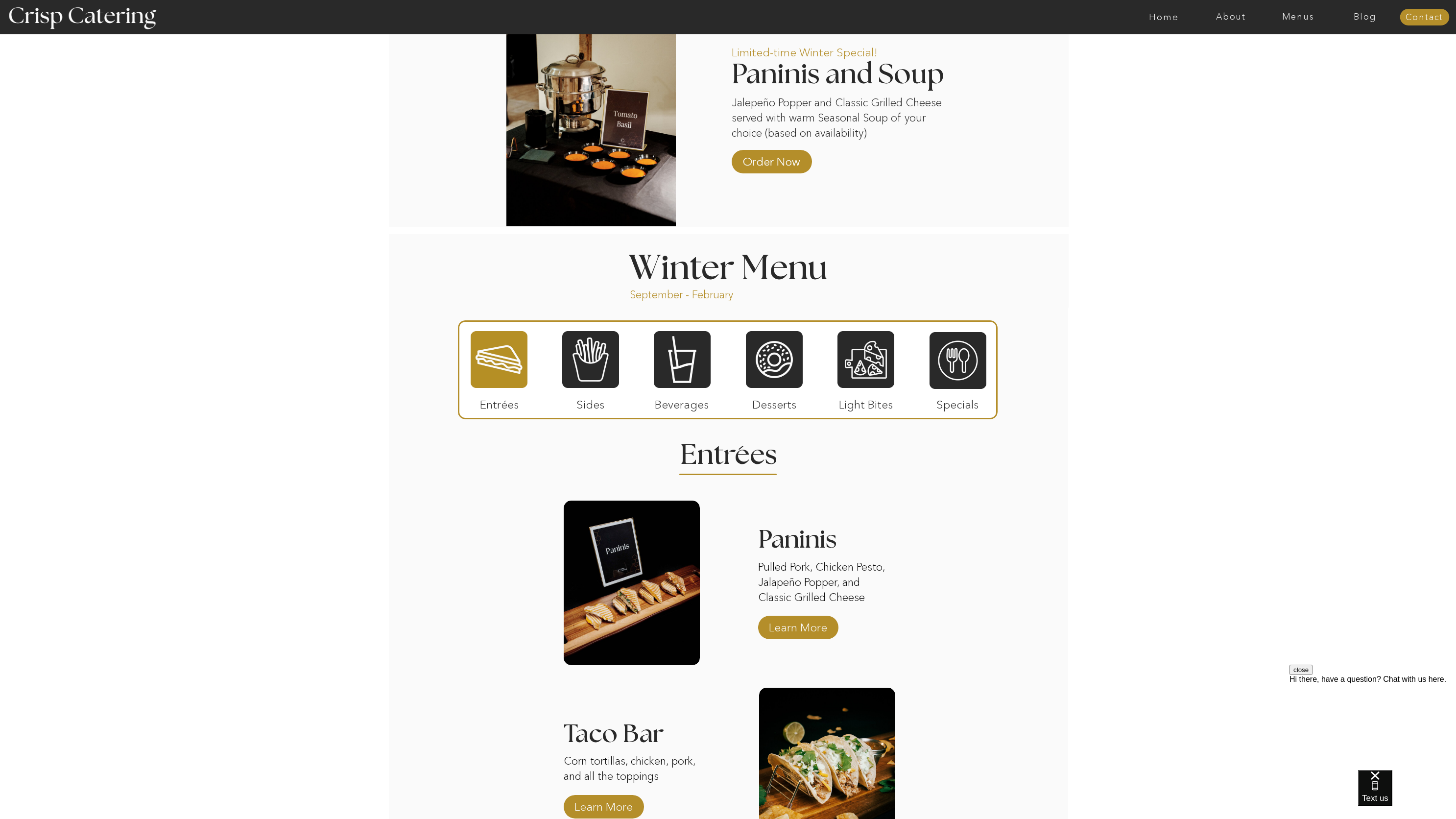
click at [621, 372] on div at bounding box center [728, 369] width 540 height 99
click at [609, 374] on div at bounding box center [591, 359] width 57 height 59
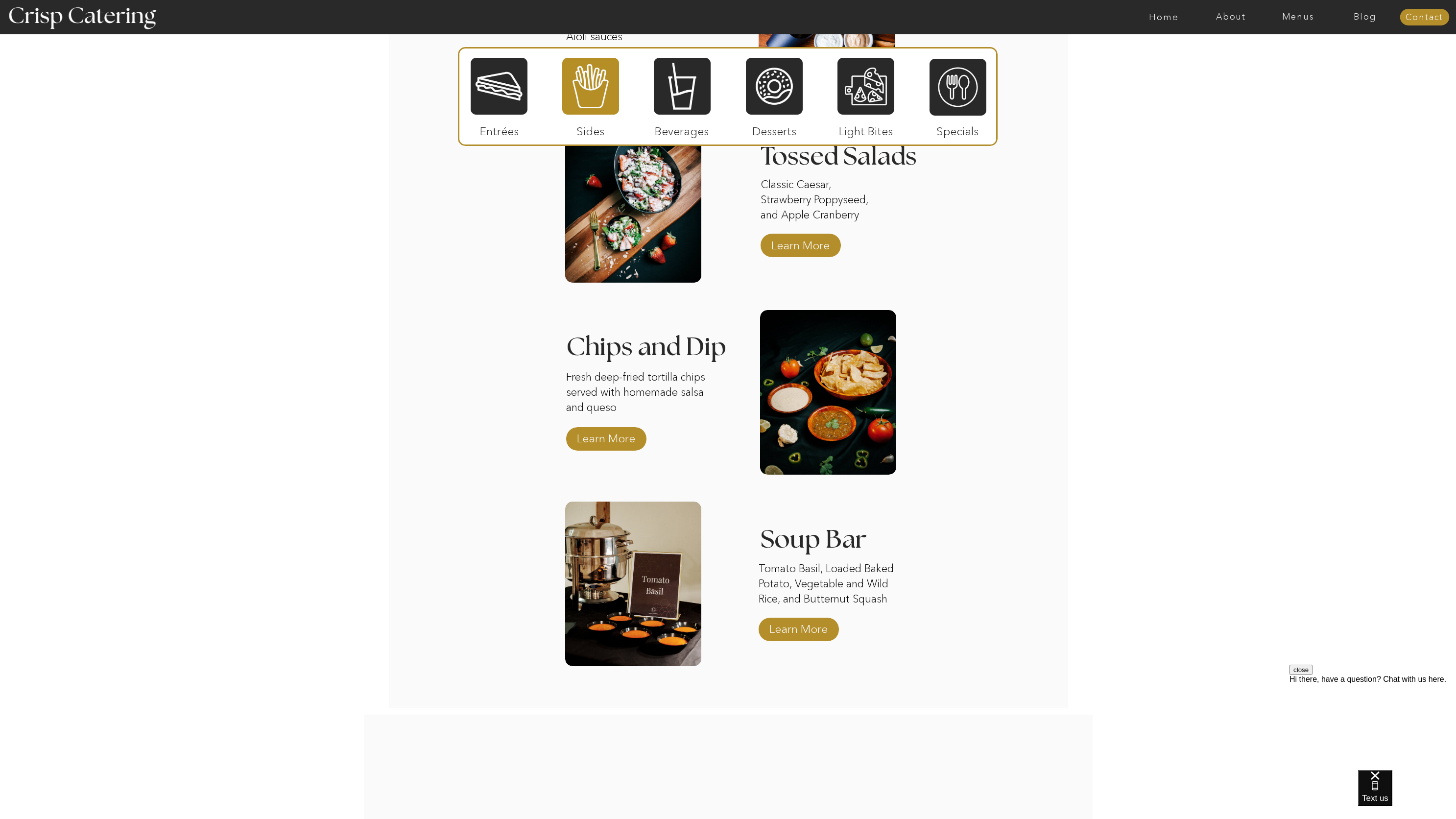
scroll to position [1404, 0]
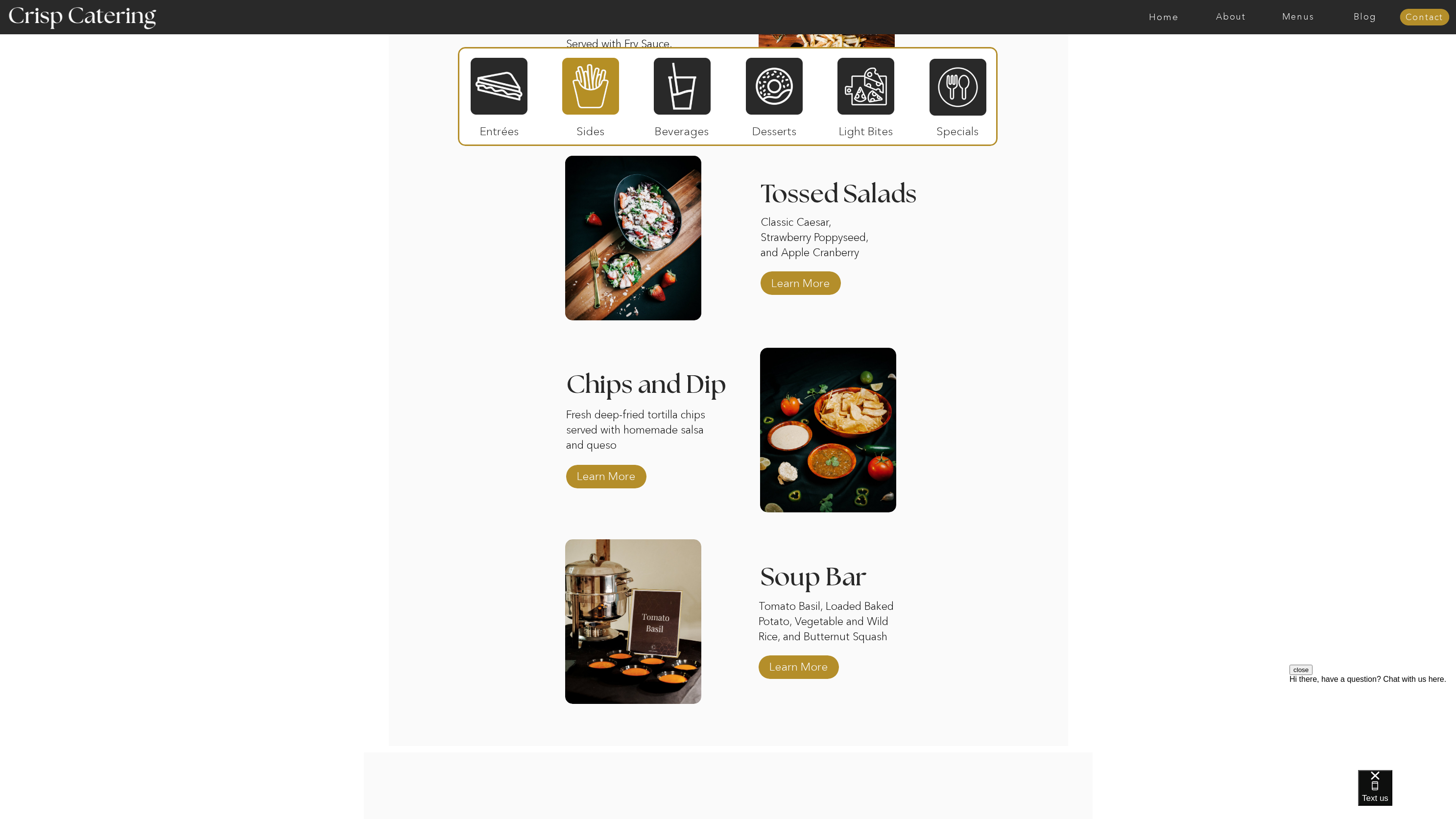
click at [675, 118] on p "Beverages" at bounding box center [682, 128] width 65 height 28
click at [787, 670] on p "Learn More" at bounding box center [798, 663] width 65 height 28
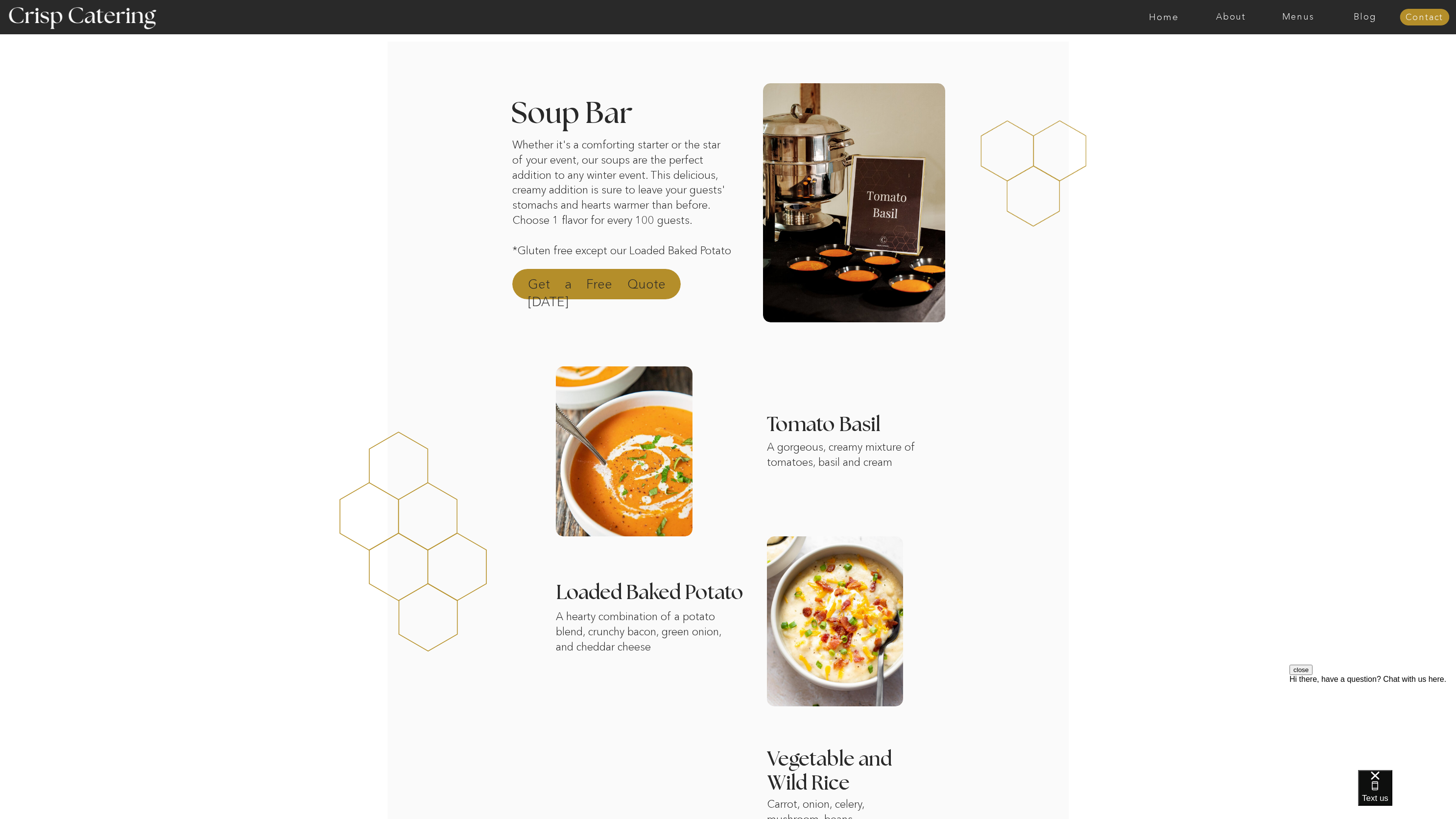
click at [558, 284] on p "Get a Free Quote [DATE]" at bounding box center [597, 287] width 137 height 23
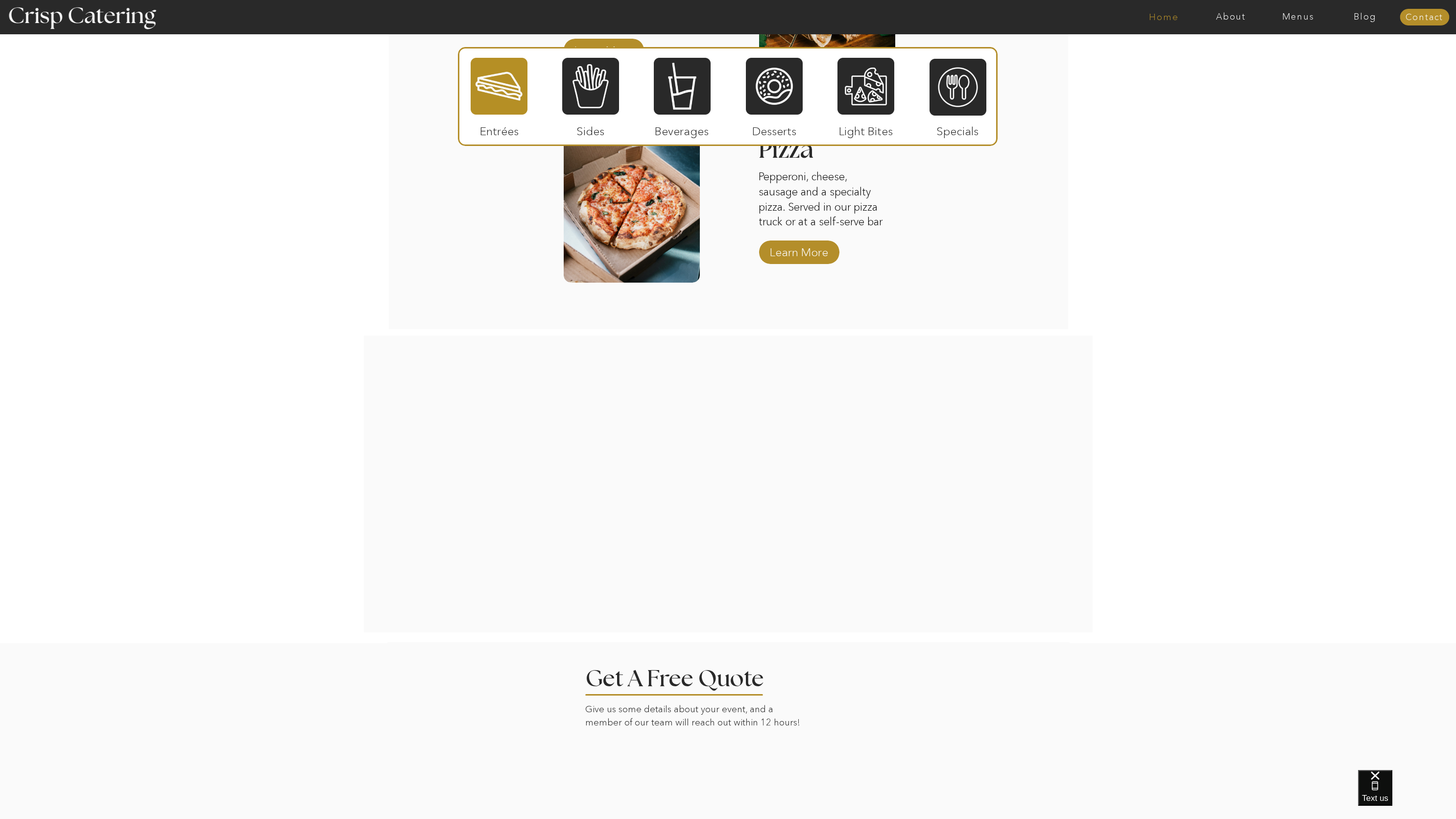
click at [1150, 21] on nav "Home" at bounding box center [1164, 17] width 67 height 10
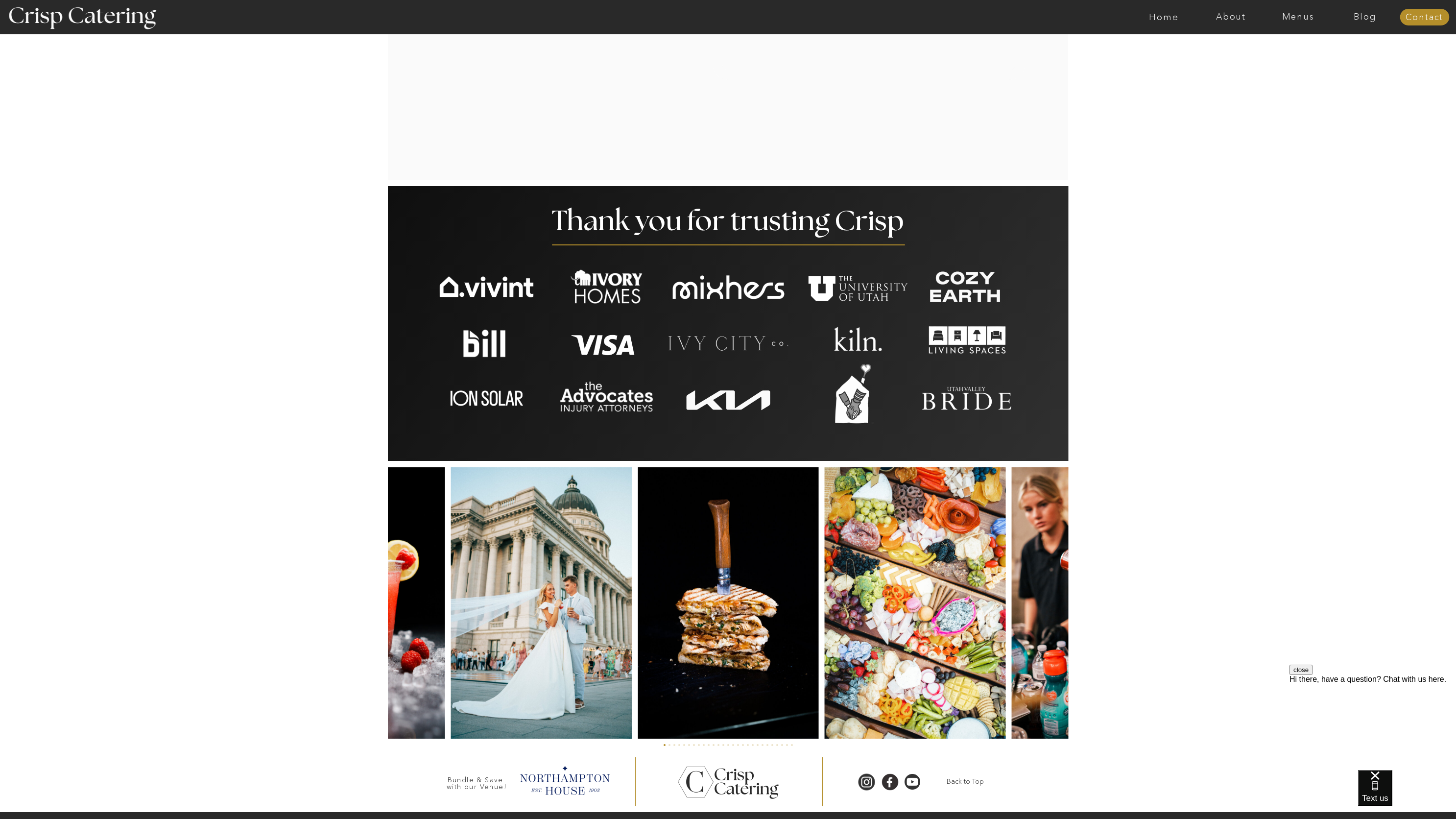
scroll to position [1884, 0]
